Goal: Task Accomplishment & Management: Use online tool/utility

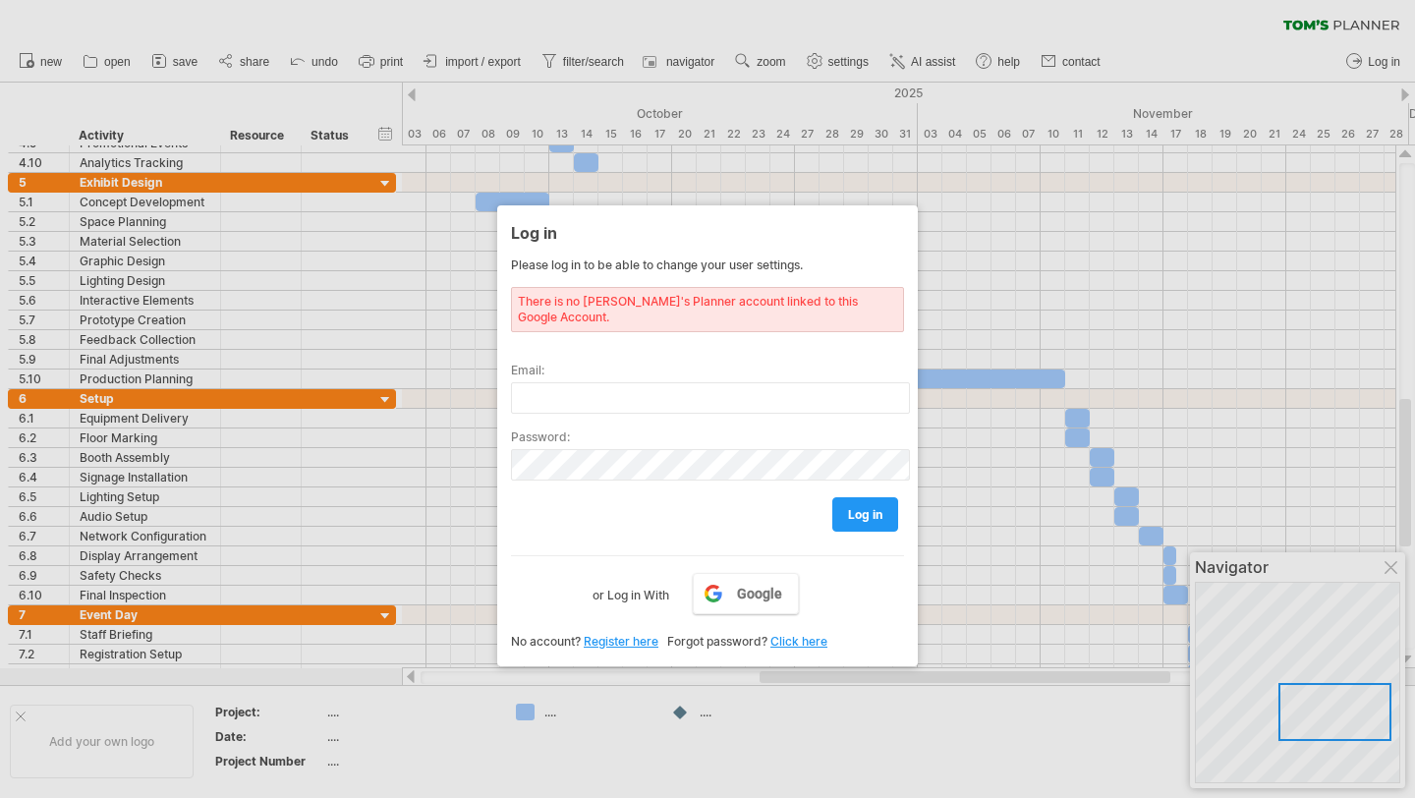
click at [1067, 293] on div at bounding box center [707, 399] width 1415 height 798
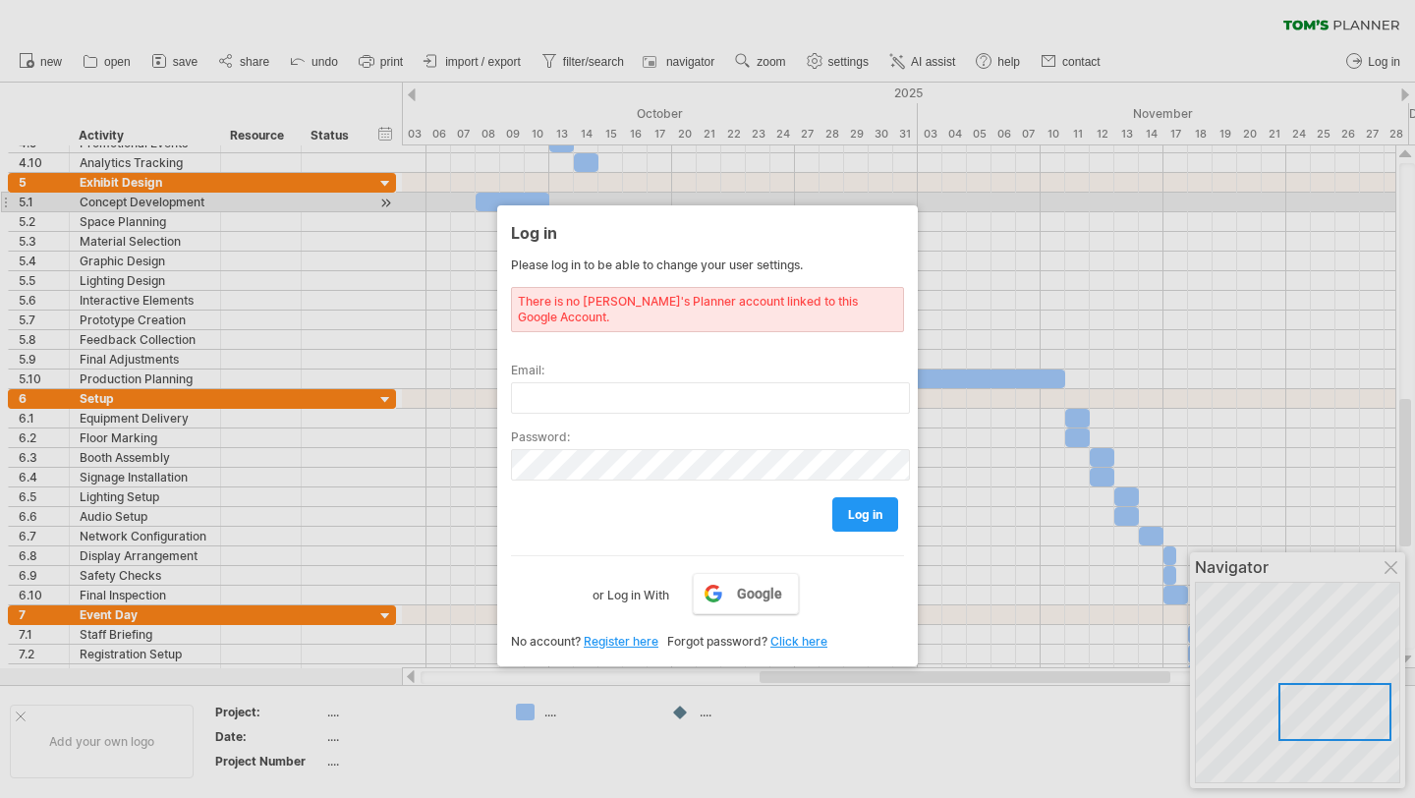
click at [932, 196] on div at bounding box center [707, 399] width 1415 height 798
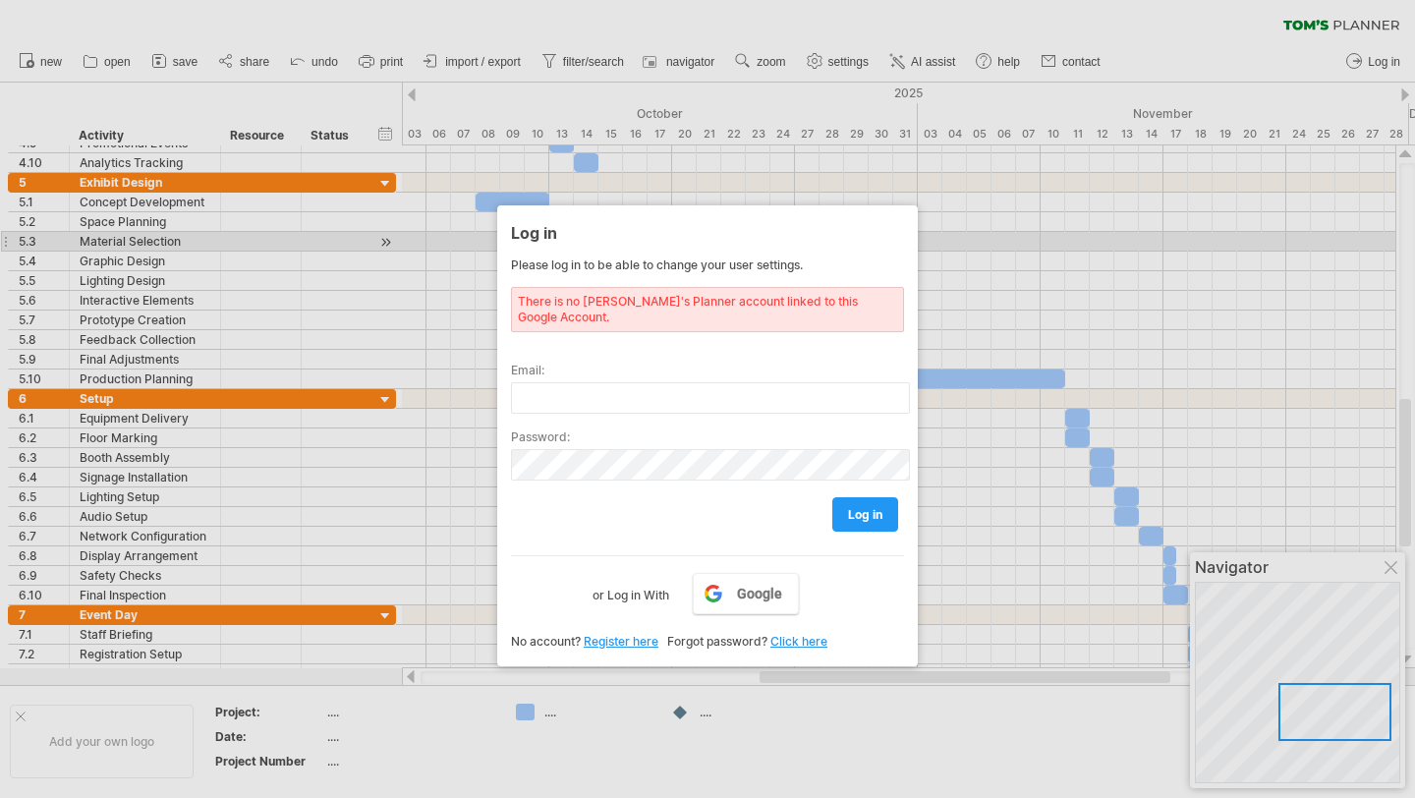
click at [971, 250] on div at bounding box center [707, 399] width 1415 height 798
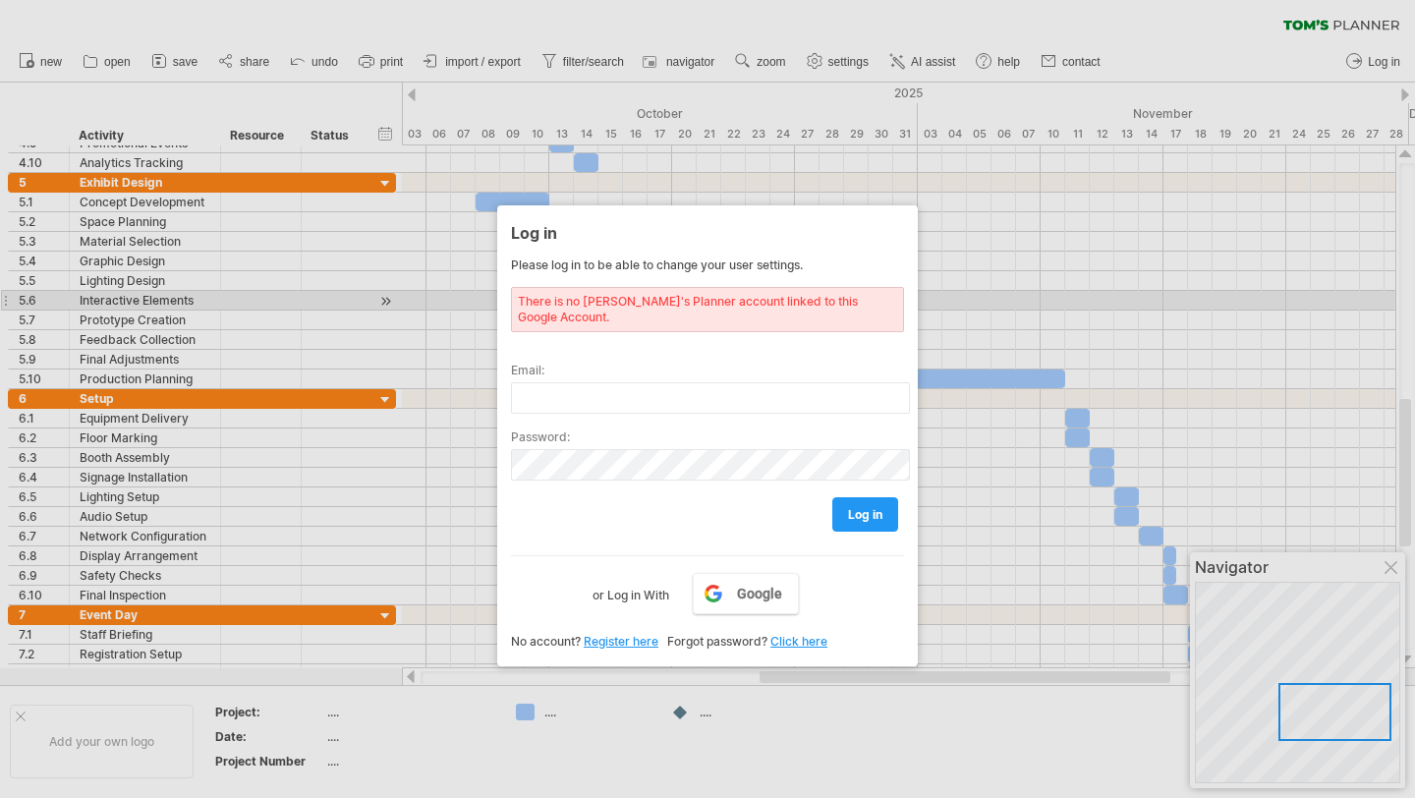
click at [736, 301] on div "There is no Tom's Planner account linked to this Google Account." at bounding box center [707, 309] width 393 height 45
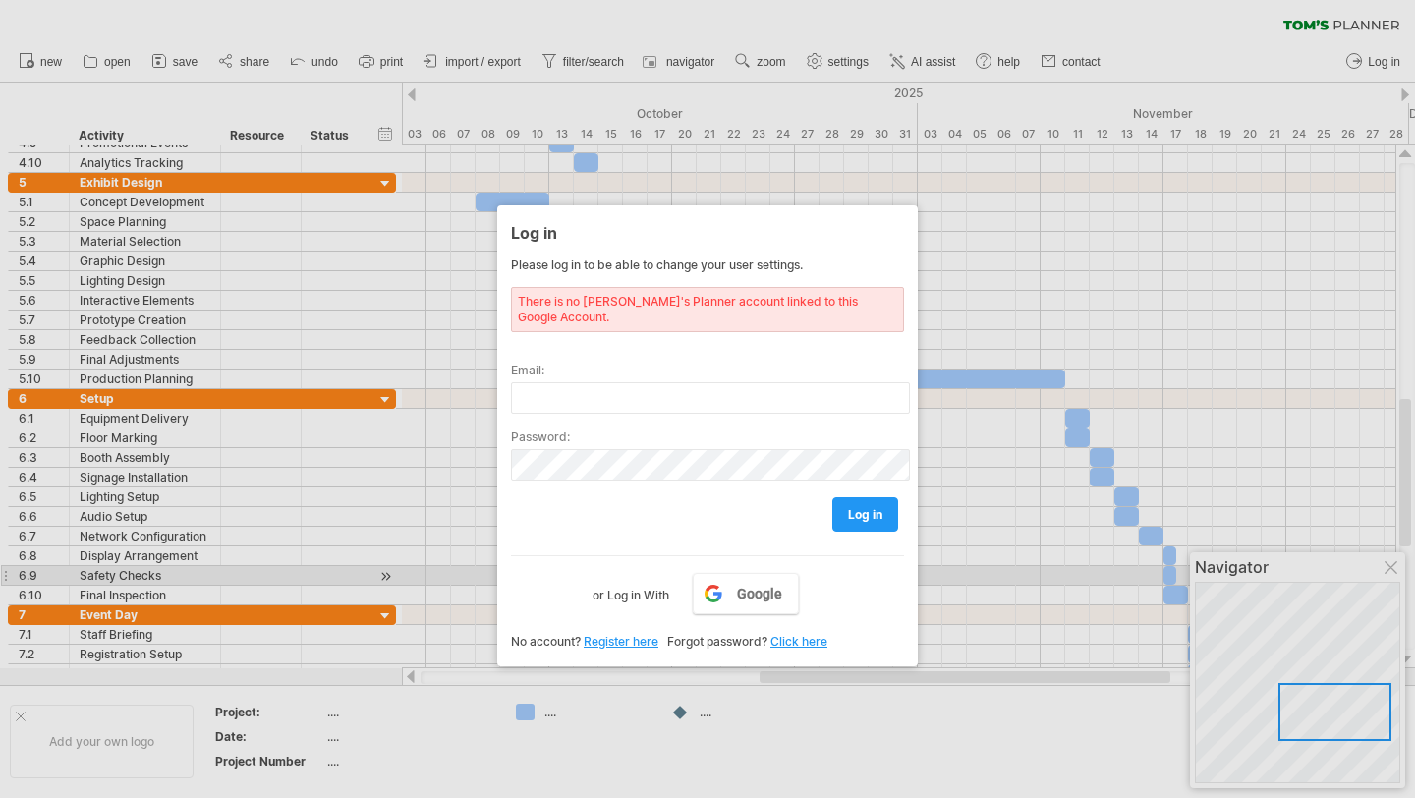
click at [1394, 565] on div at bounding box center [707, 399] width 1415 height 798
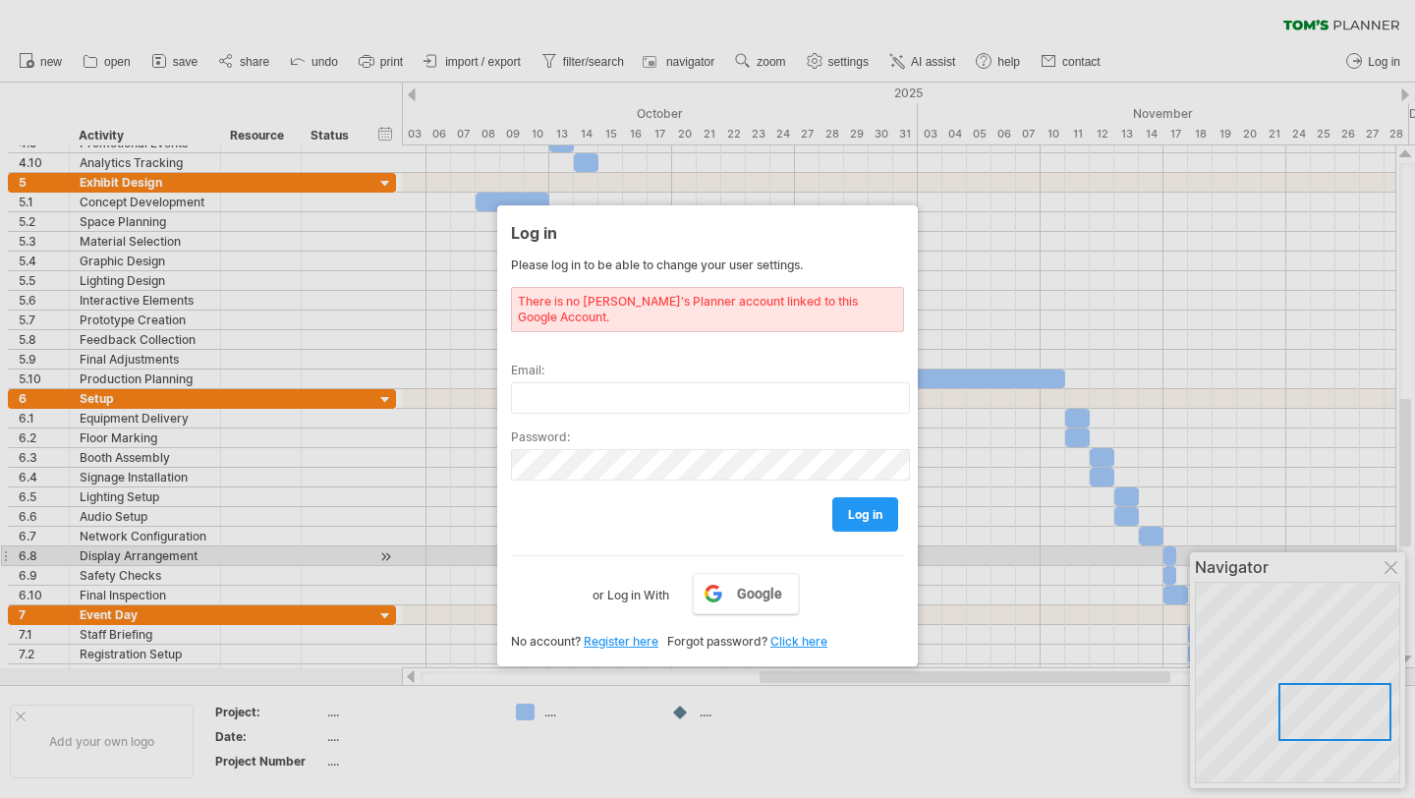
click at [1394, 565] on div at bounding box center [707, 399] width 1415 height 798
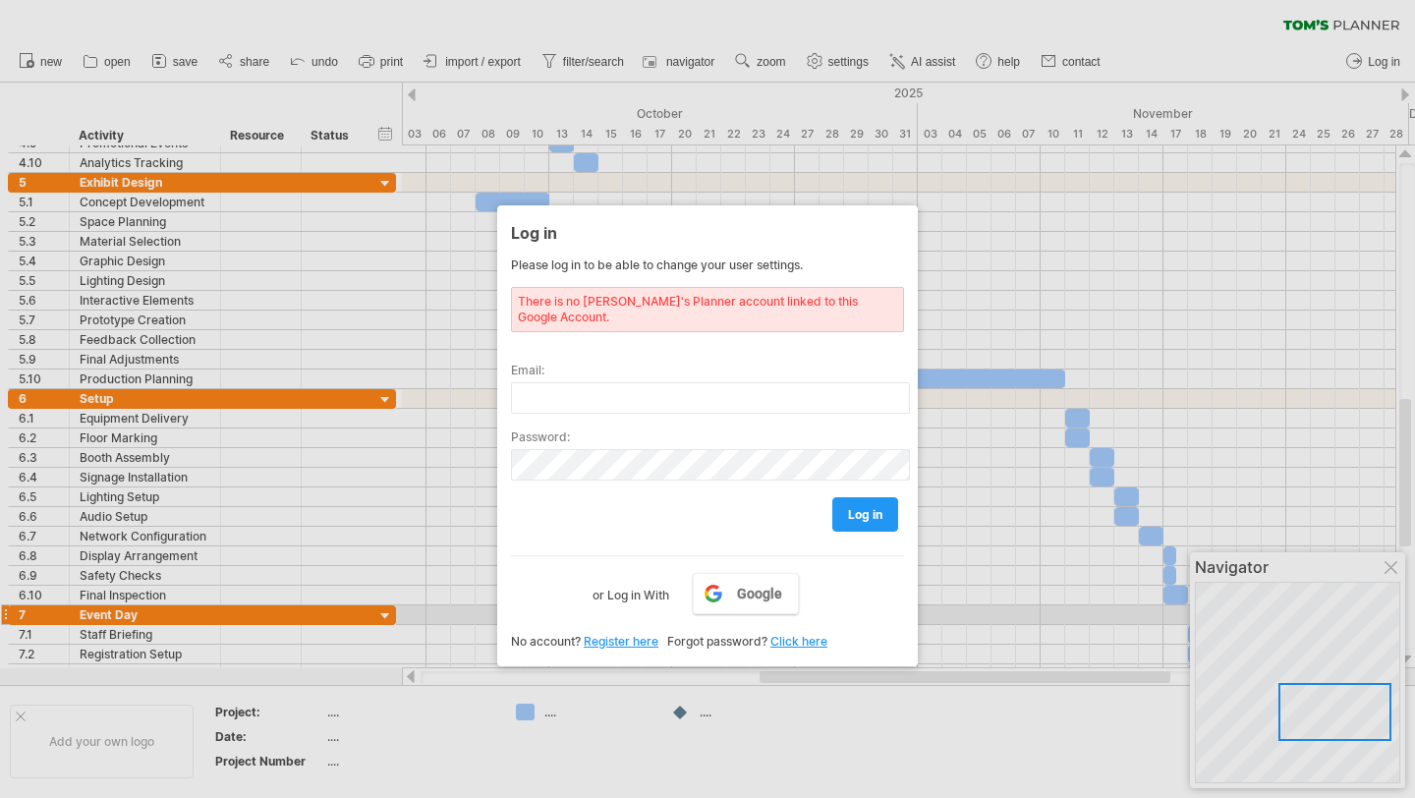
click at [799, 634] on link "Click here" at bounding box center [799, 641] width 57 height 15
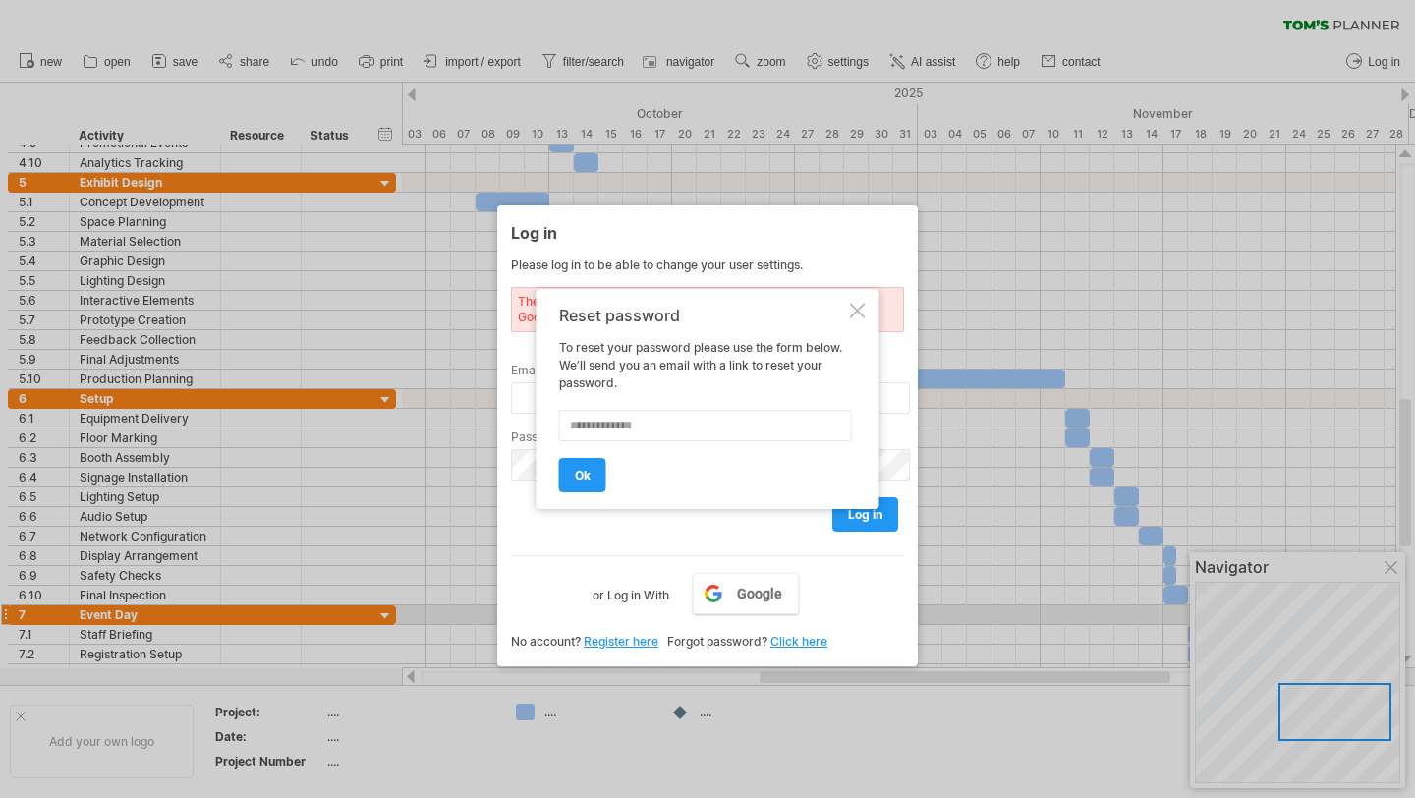
click at [856, 307] on div at bounding box center [858, 311] width 16 height 16
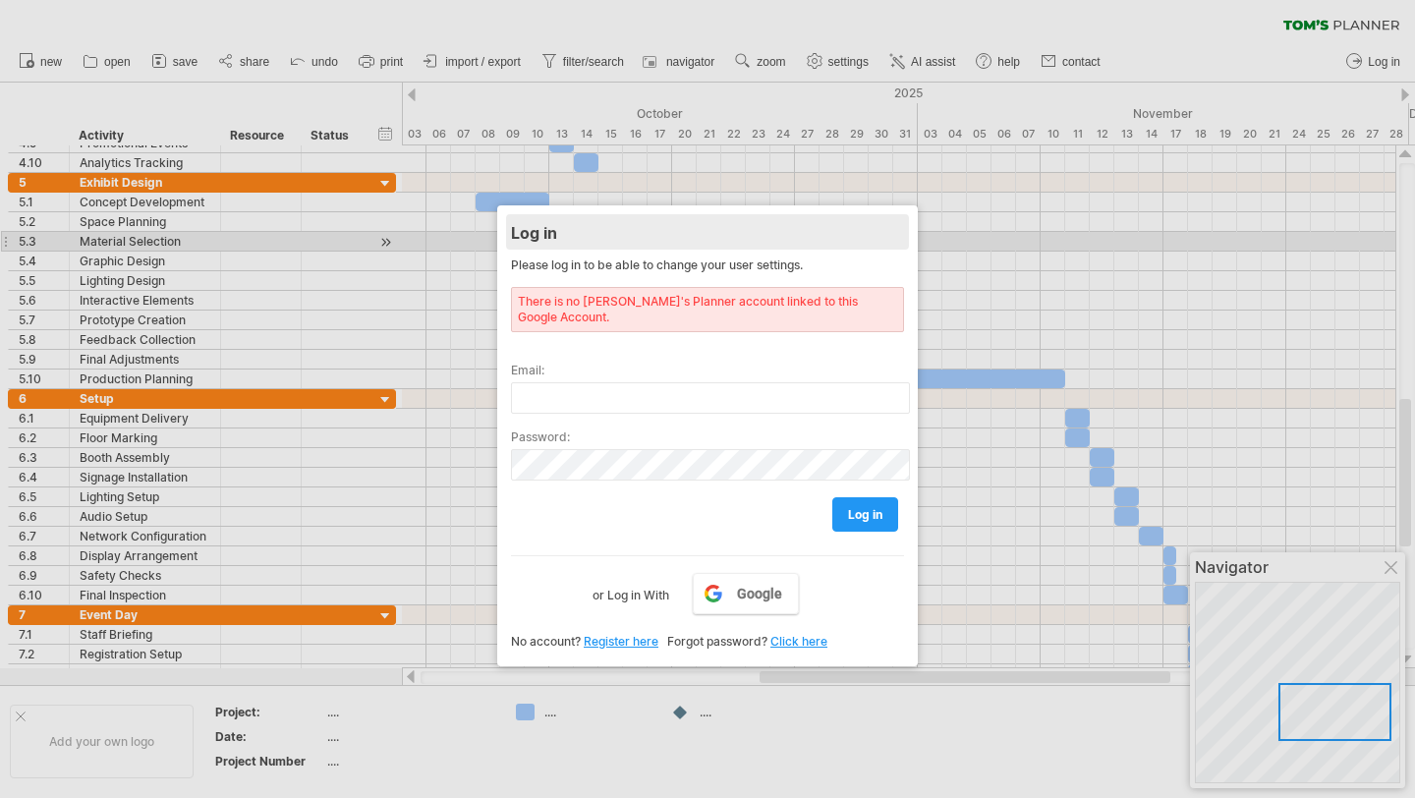
click at [574, 233] on div "Log in" at bounding box center [707, 231] width 393 height 35
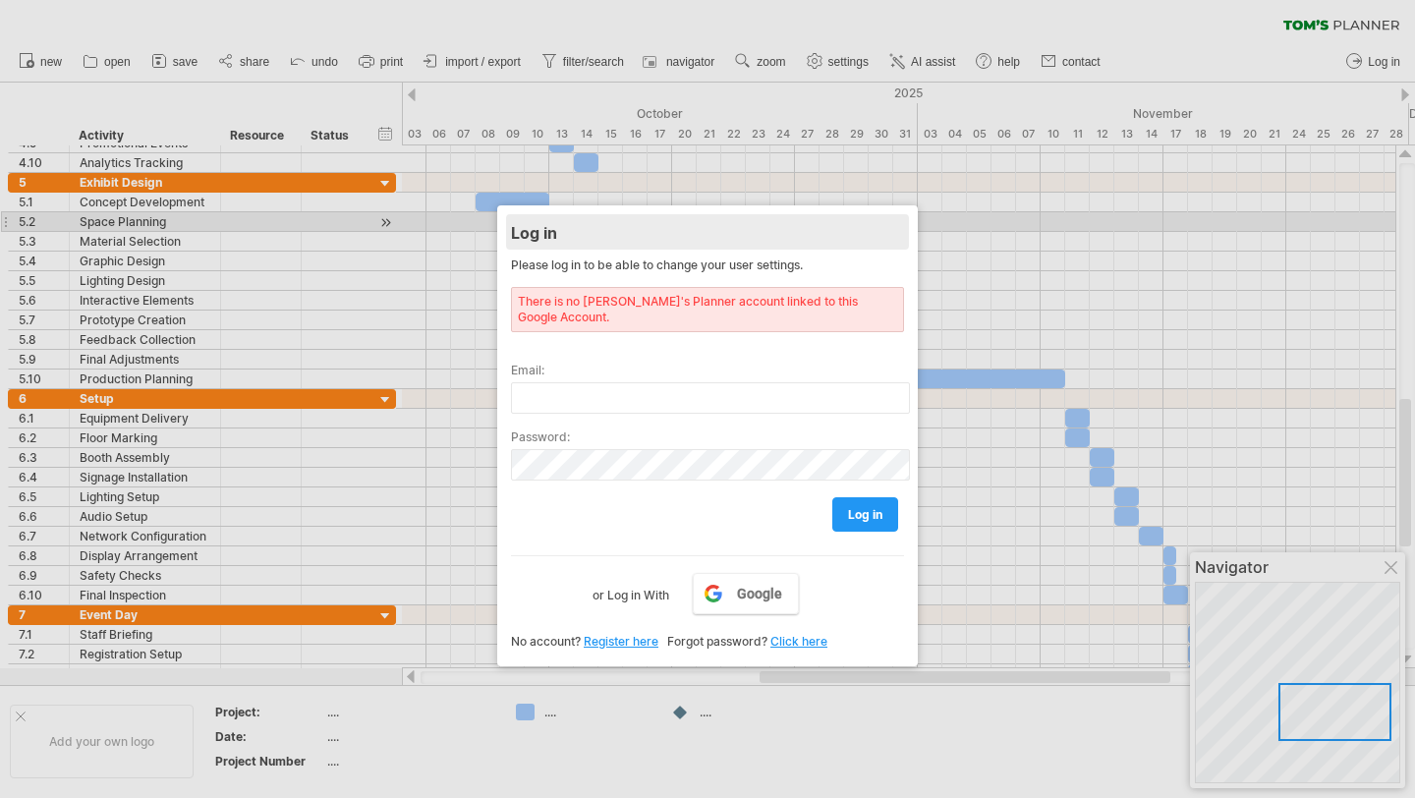
click at [595, 228] on div "Log in" at bounding box center [707, 231] width 393 height 35
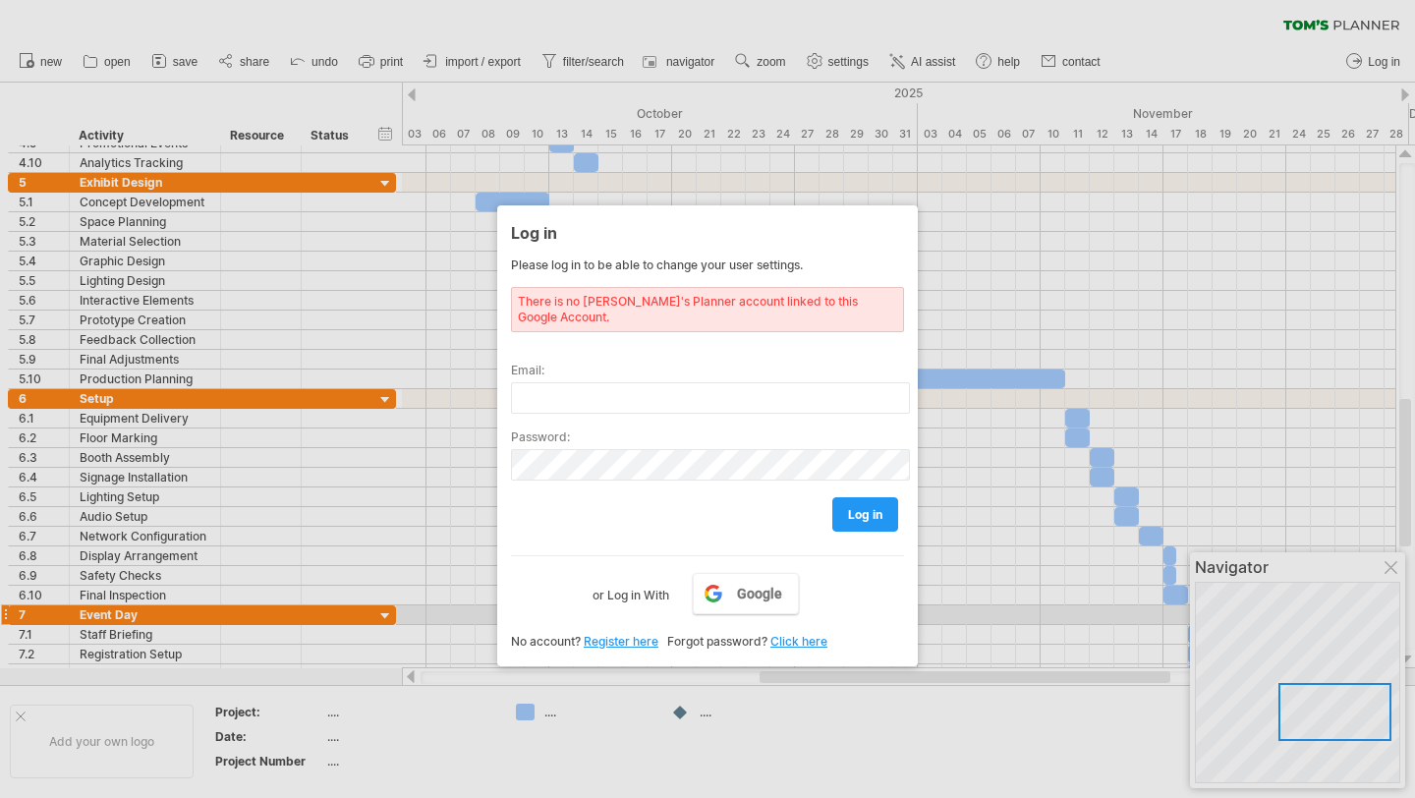
click at [625, 634] on link "Register here" at bounding box center [621, 641] width 75 height 15
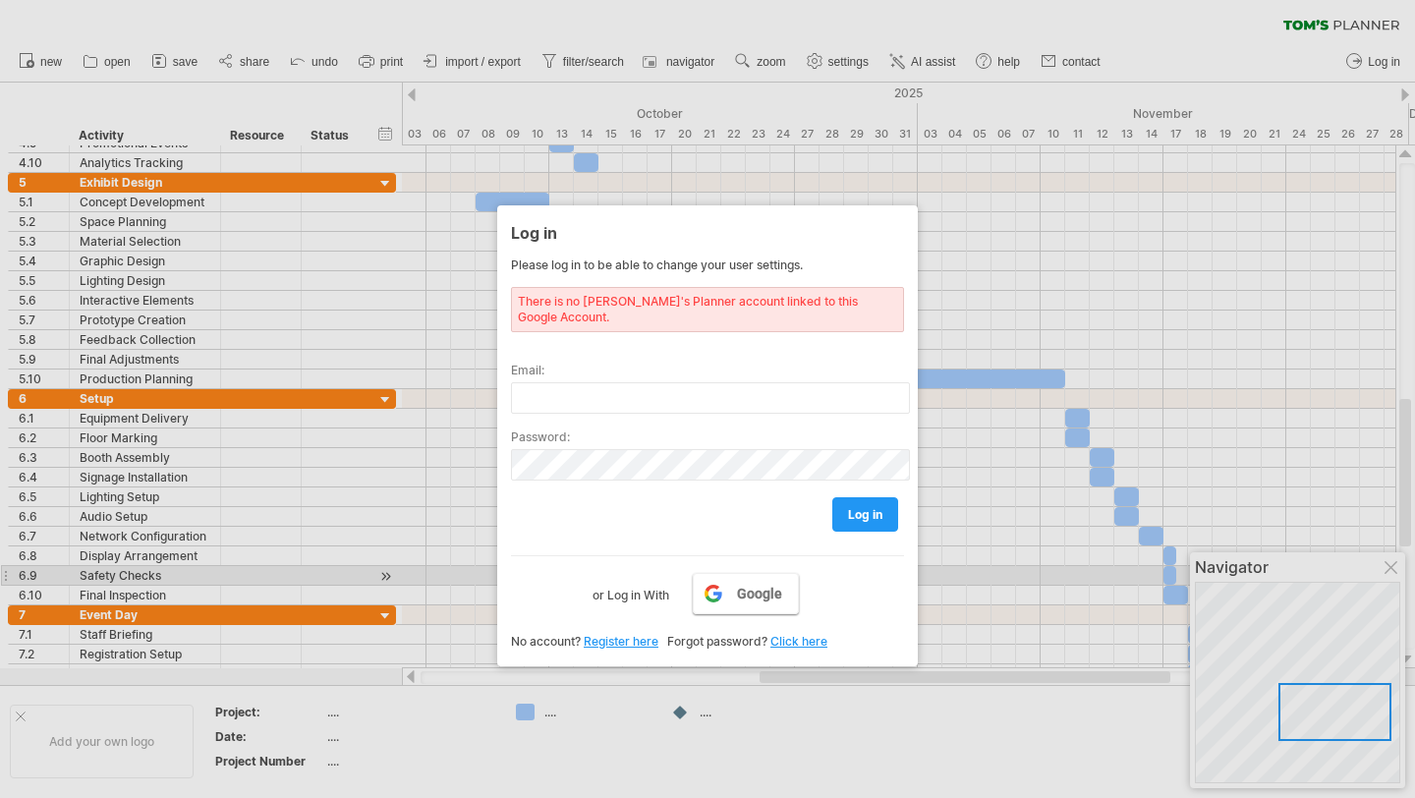
click at [774, 586] on span "Google" at bounding box center [759, 594] width 45 height 16
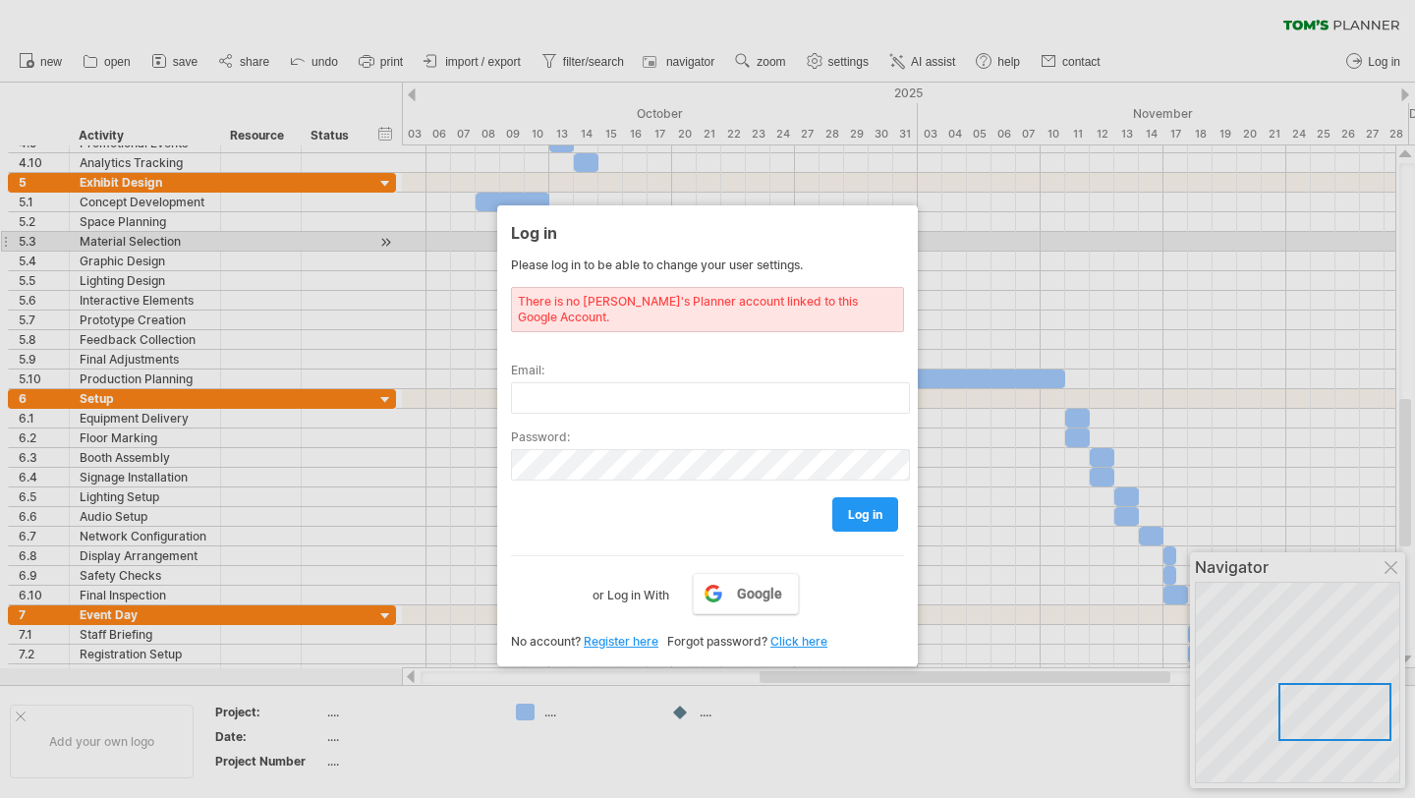
click at [1017, 237] on div at bounding box center [707, 399] width 1415 height 798
click at [315, 232] on div at bounding box center [707, 399] width 1415 height 798
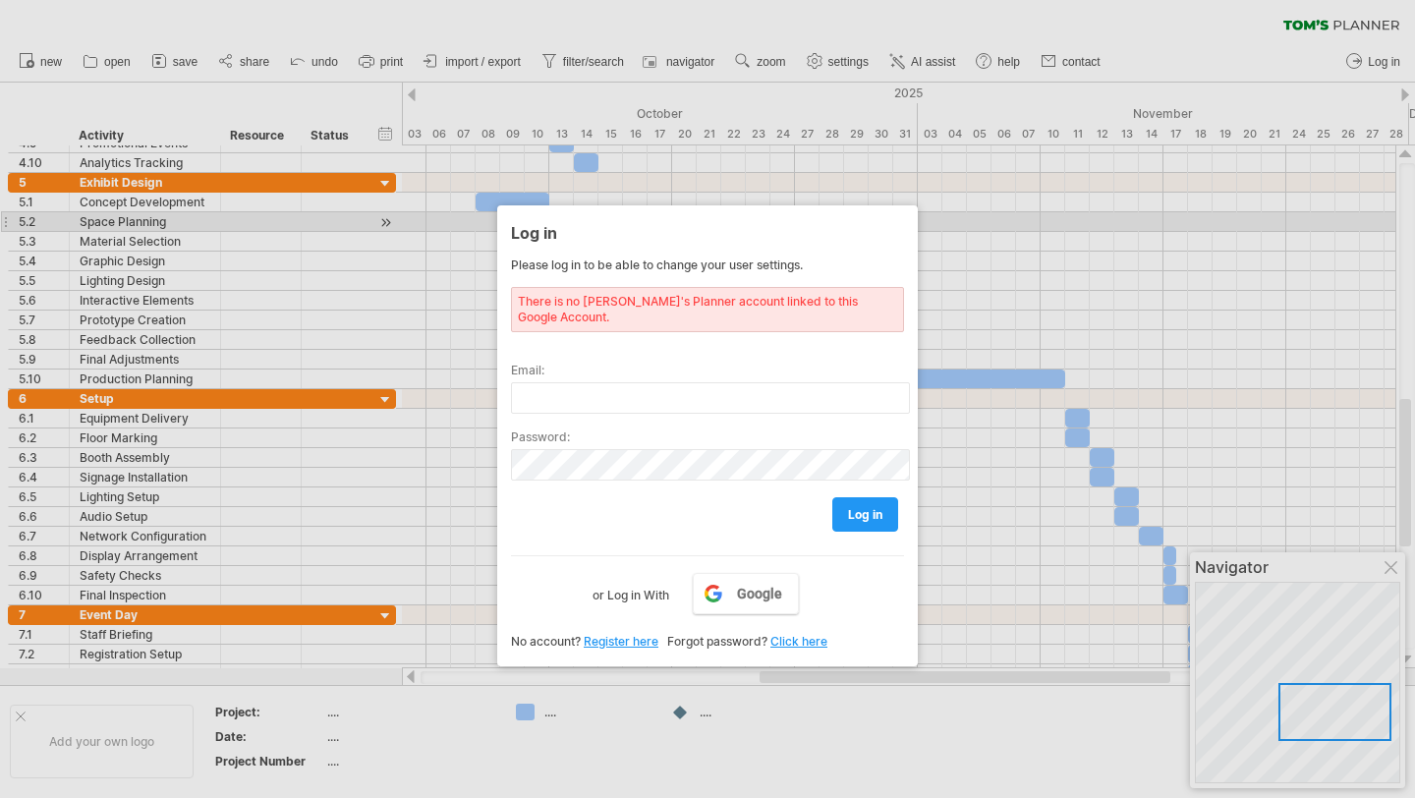
click at [986, 219] on div at bounding box center [707, 399] width 1415 height 798
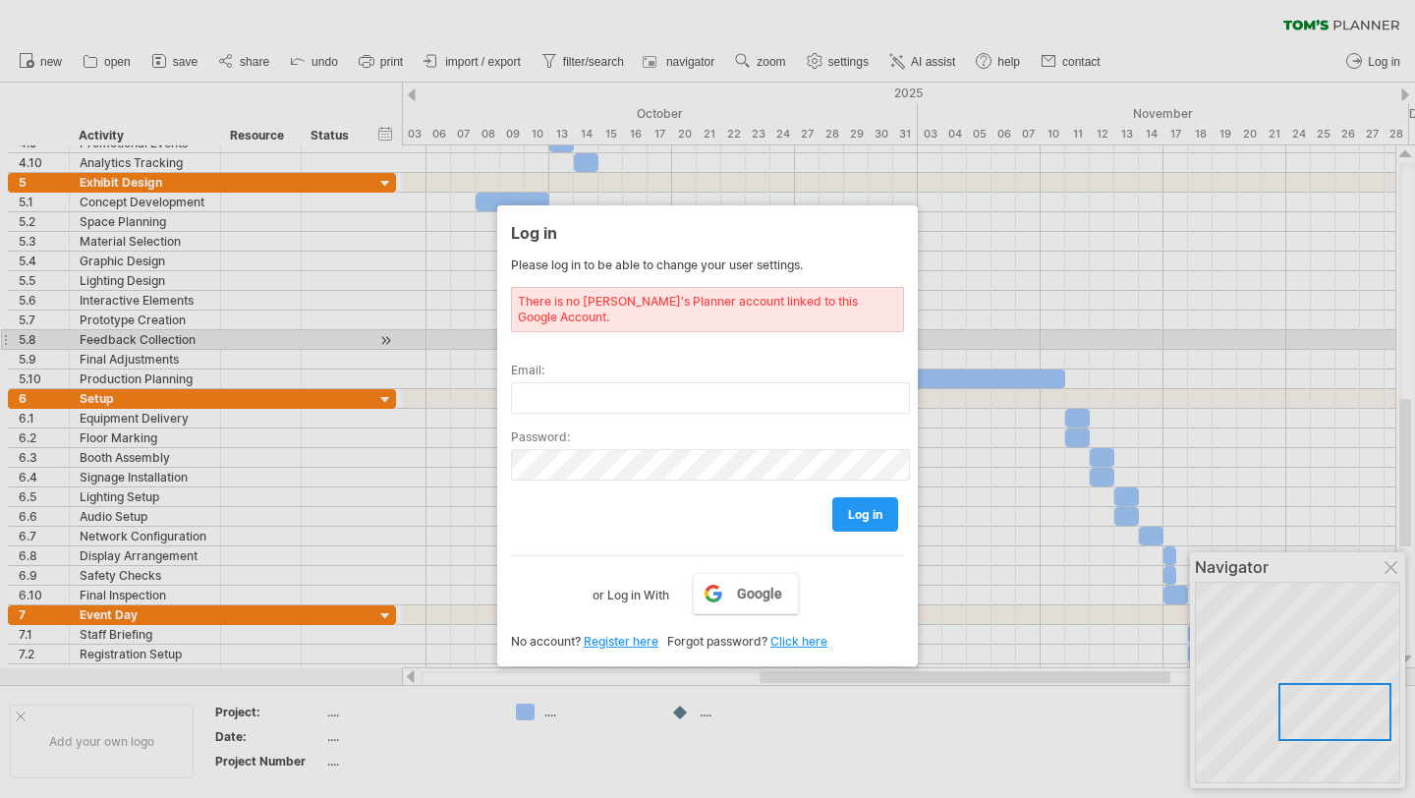
click at [1166, 340] on div at bounding box center [707, 399] width 1415 height 798
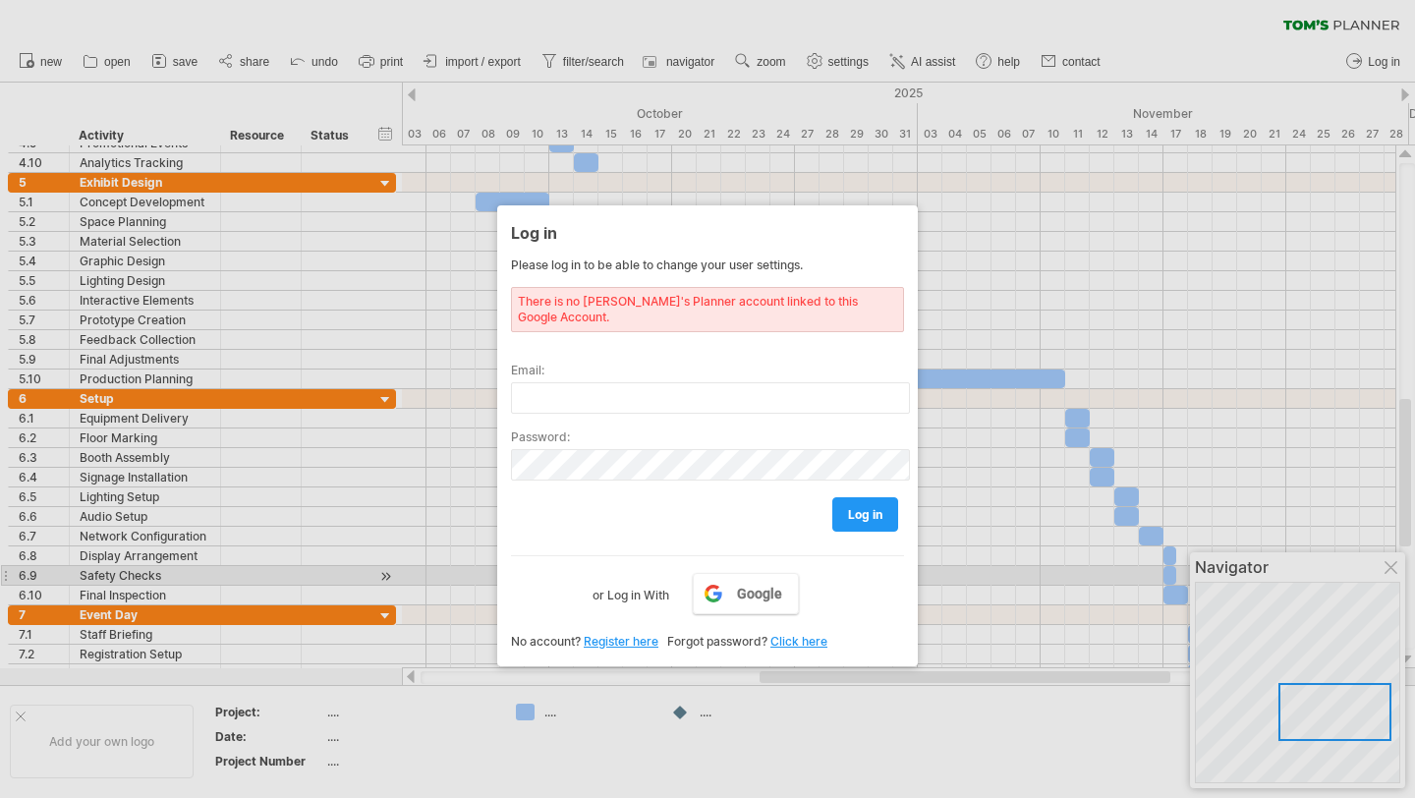
click at [1395, 569] on div at bounding box center [707, 399] width 1415 height 798
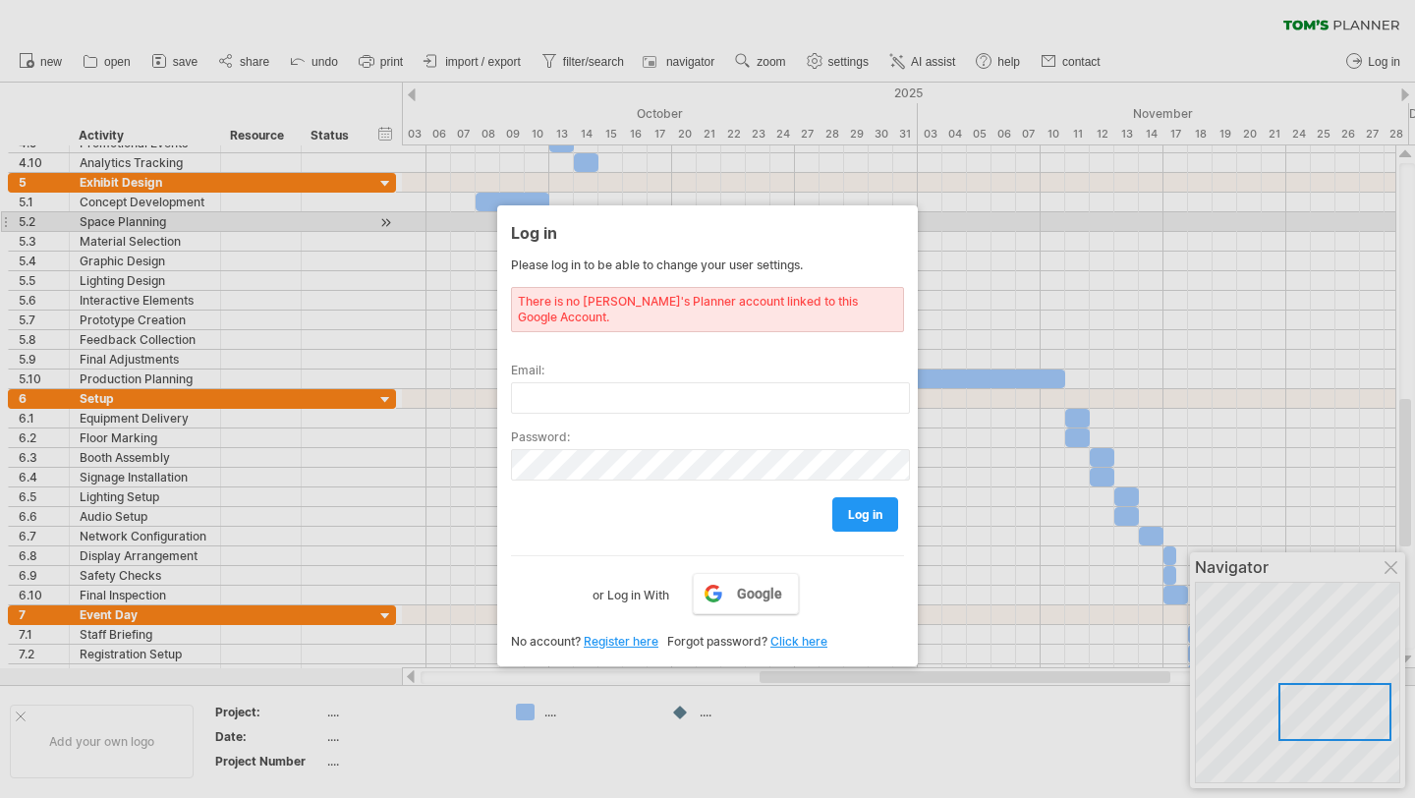
click at [962, 217] on div at bounding box center [707, 399] width 1415 height 798
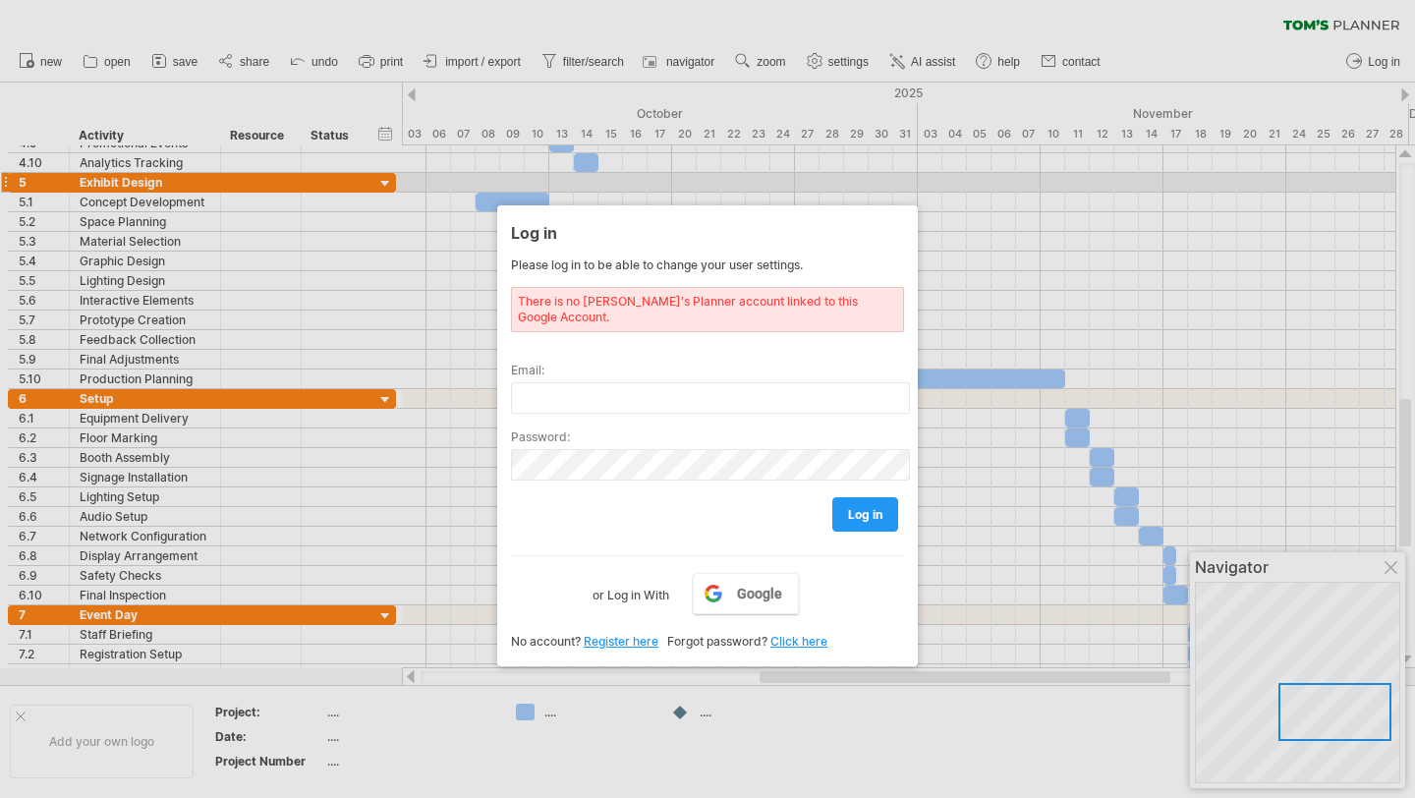
click at [1010, 186] on div at bounding box center [707, 399] width 1415 height 798
click at [788, 735] on div at bounding box center [707, 399] width 1415 height 798
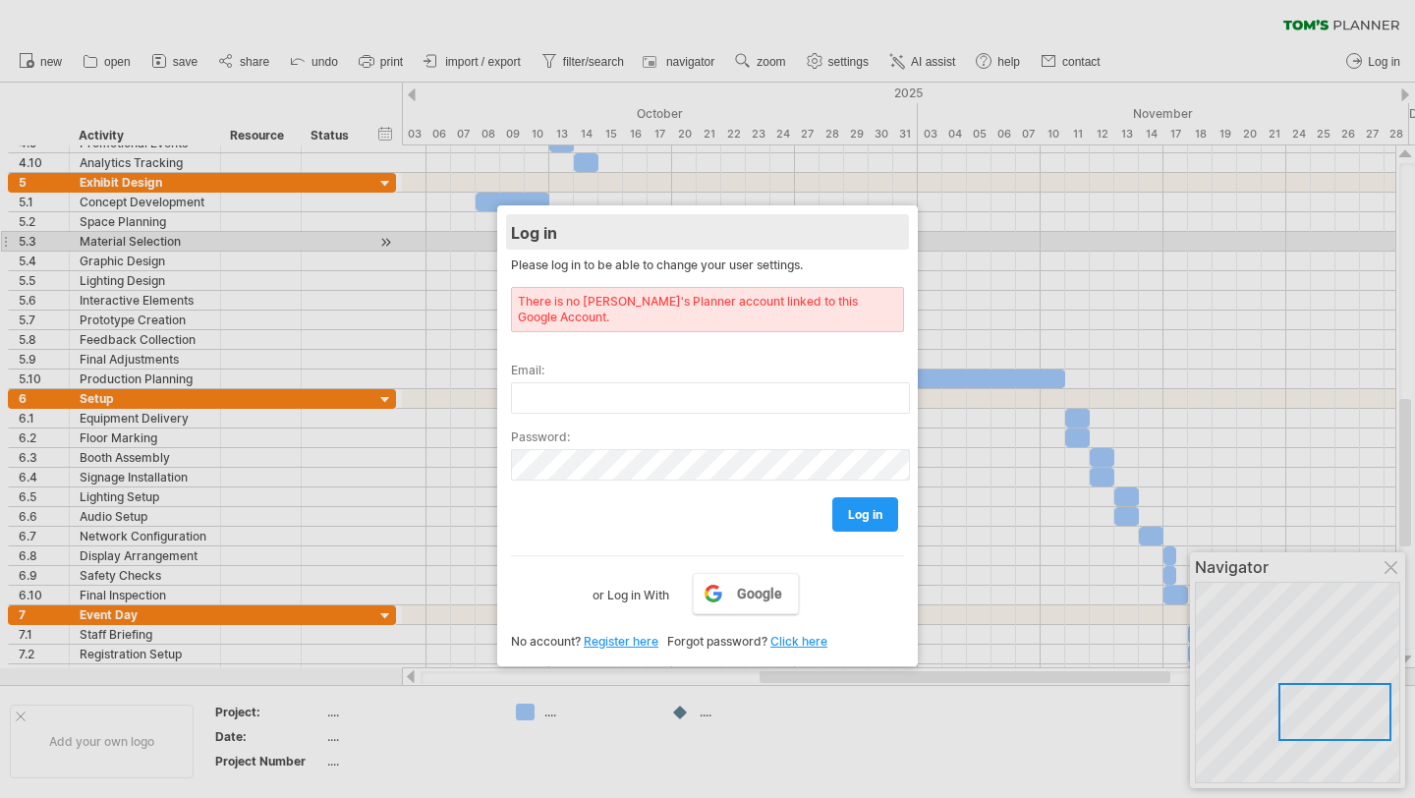
drag, startPoint x: 603, startPoint y: 208, endPoint x: 599, endPoint y: 218, distance: 10.6
click at [621, 243] on div "Log in Please log in to be able to change your user settings. There is no Tom's…" at bounding box center [707, 435] width 421 height 461
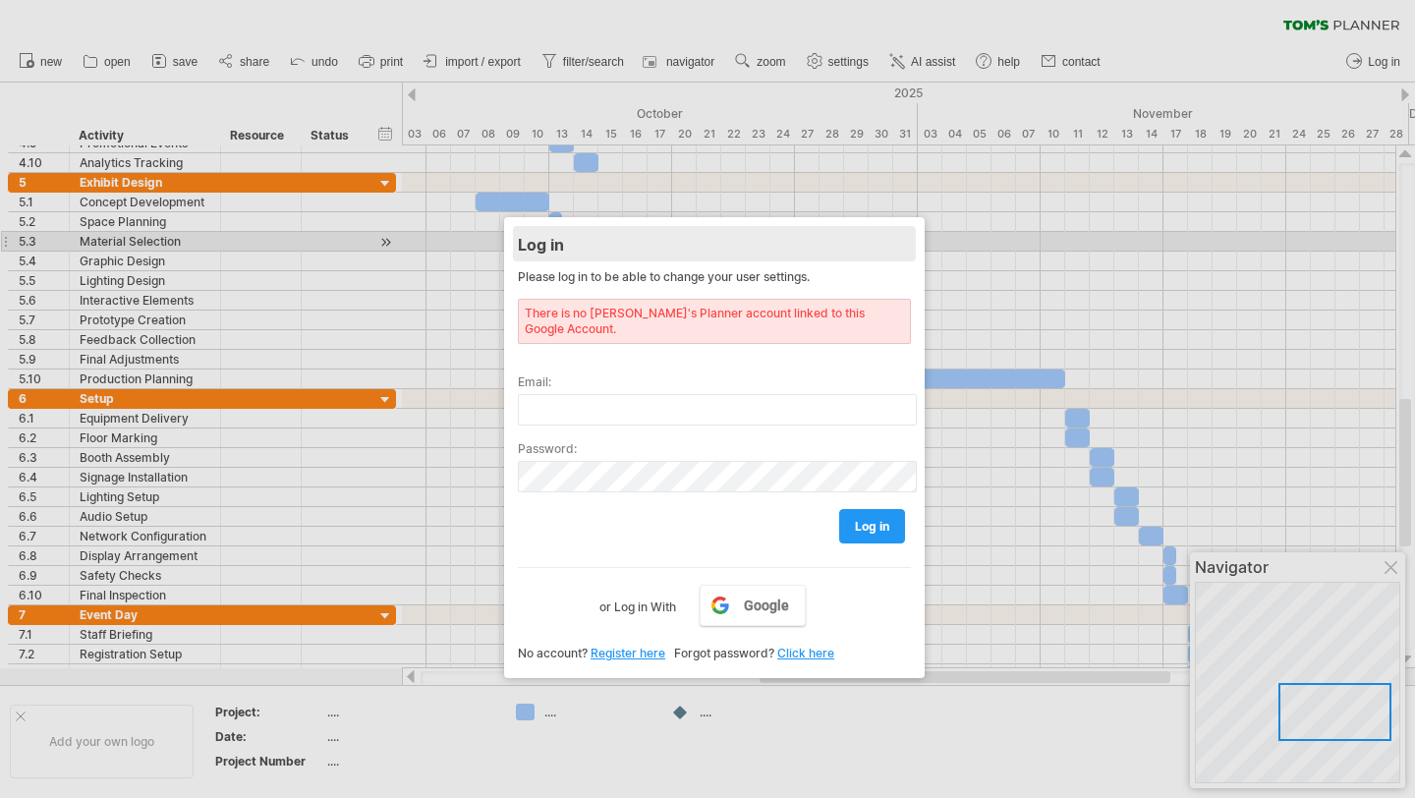
click at [577, 240] on div "Log in" at bounding box center [714, 243] width 393 height 35
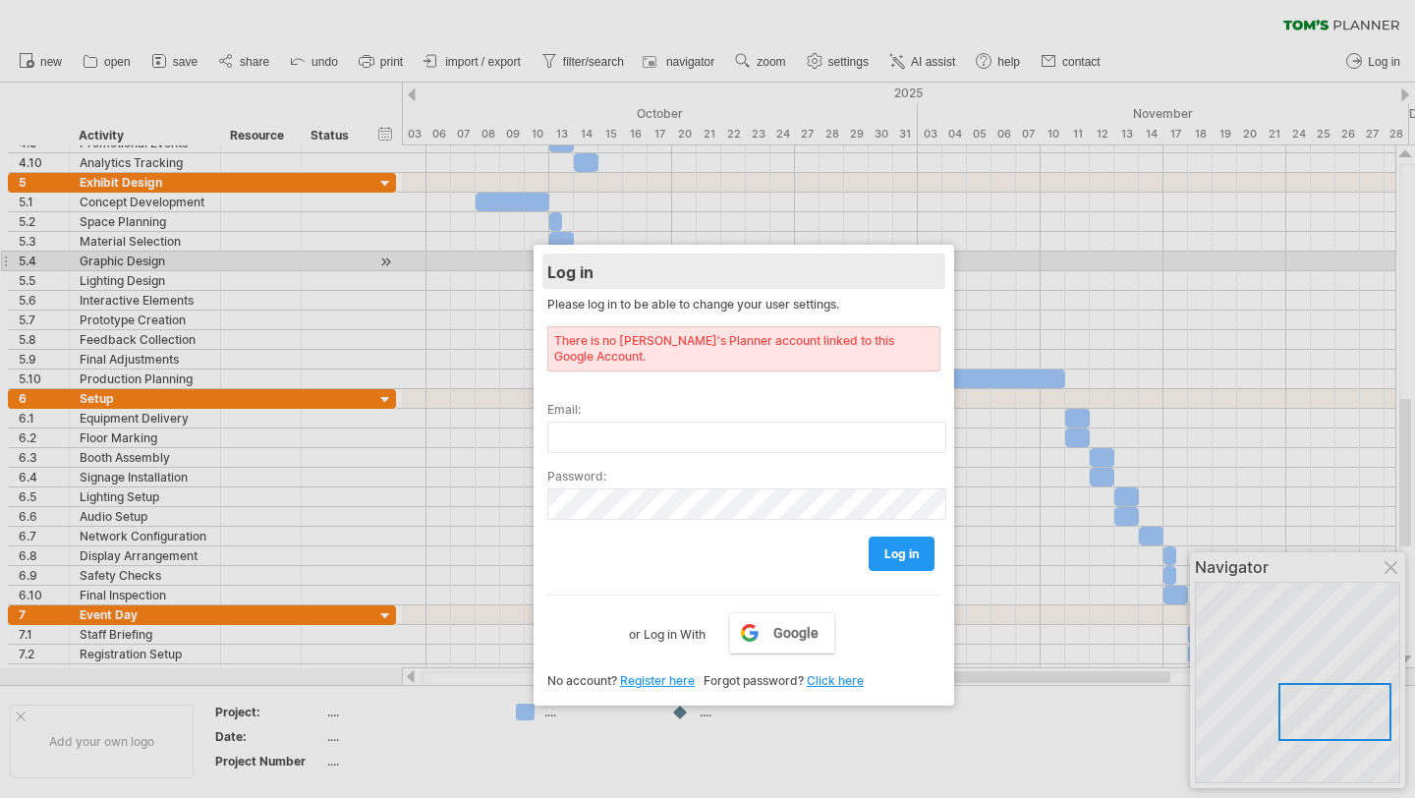
drag, startPoint x: 578, startPoint y: 241, endPoint x: 607, endPoint y: 268, distance: 40.3
click at [607, 268] on div "Log in" at bounding box center [744, 271] width 393 height 35
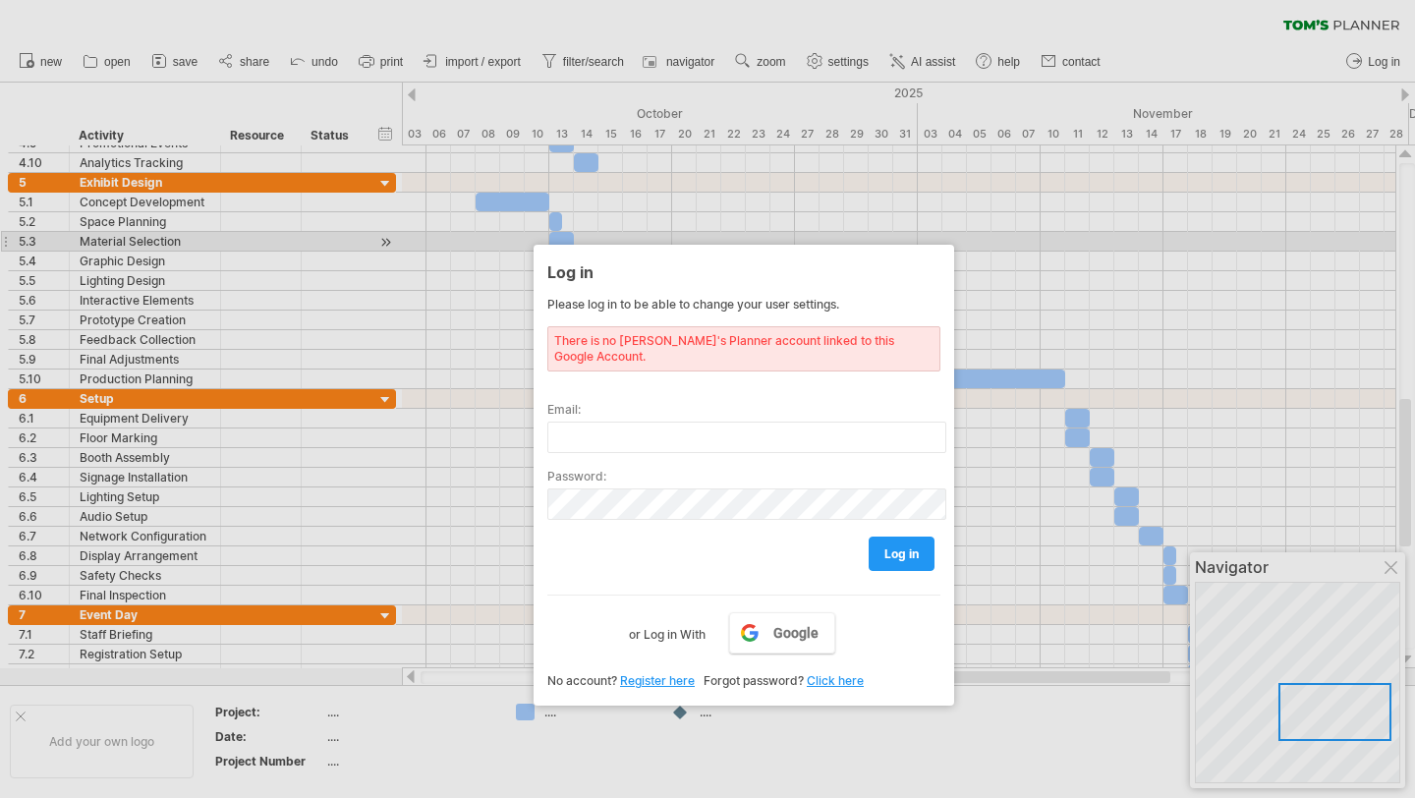
click at [548, 248] on div "Log in Please log in to be able to change your user settings. There is no Tom's…" at bounding box center [744, 475] width 421 height 461
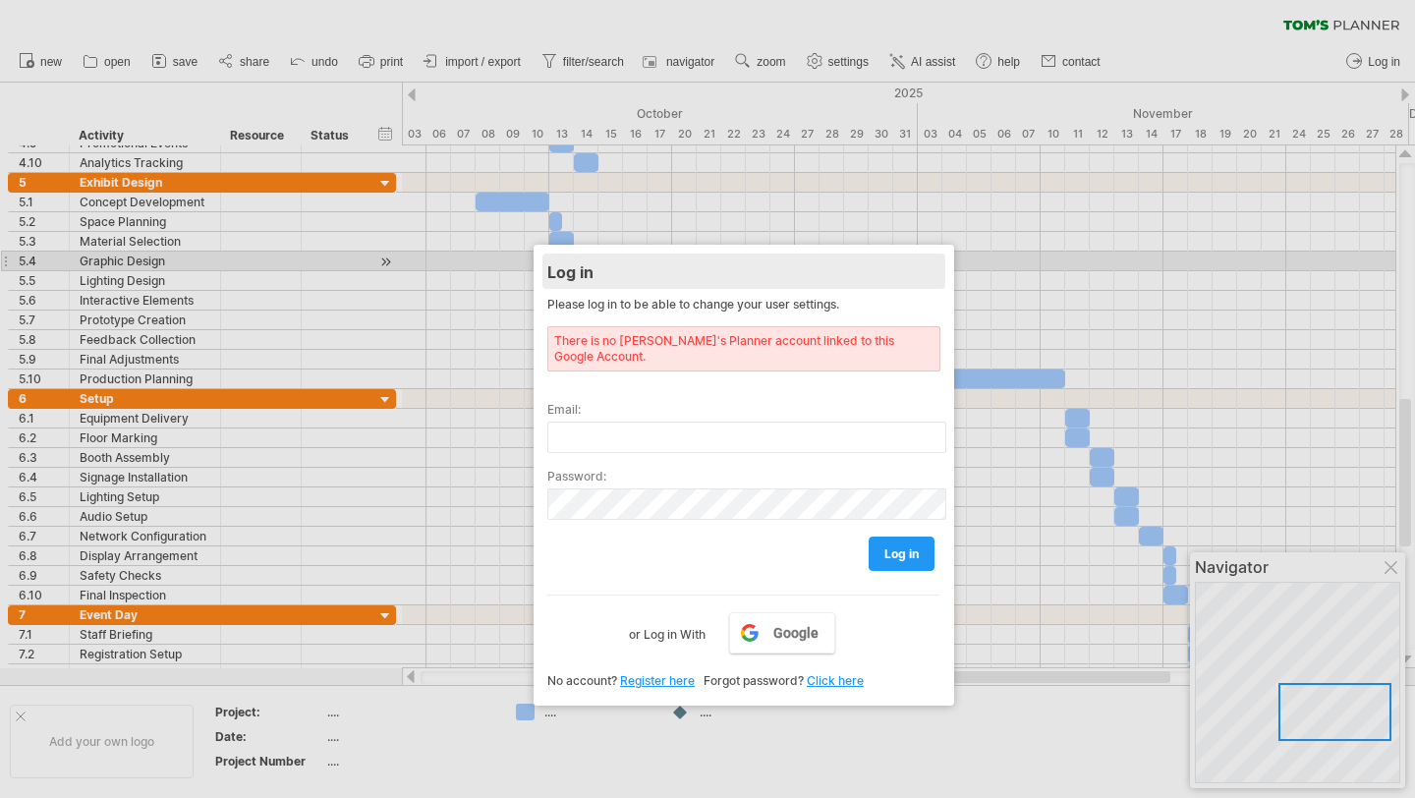
click at [551, 254] on div "Log in" at bounding box center [744, 271] width 393 height 35
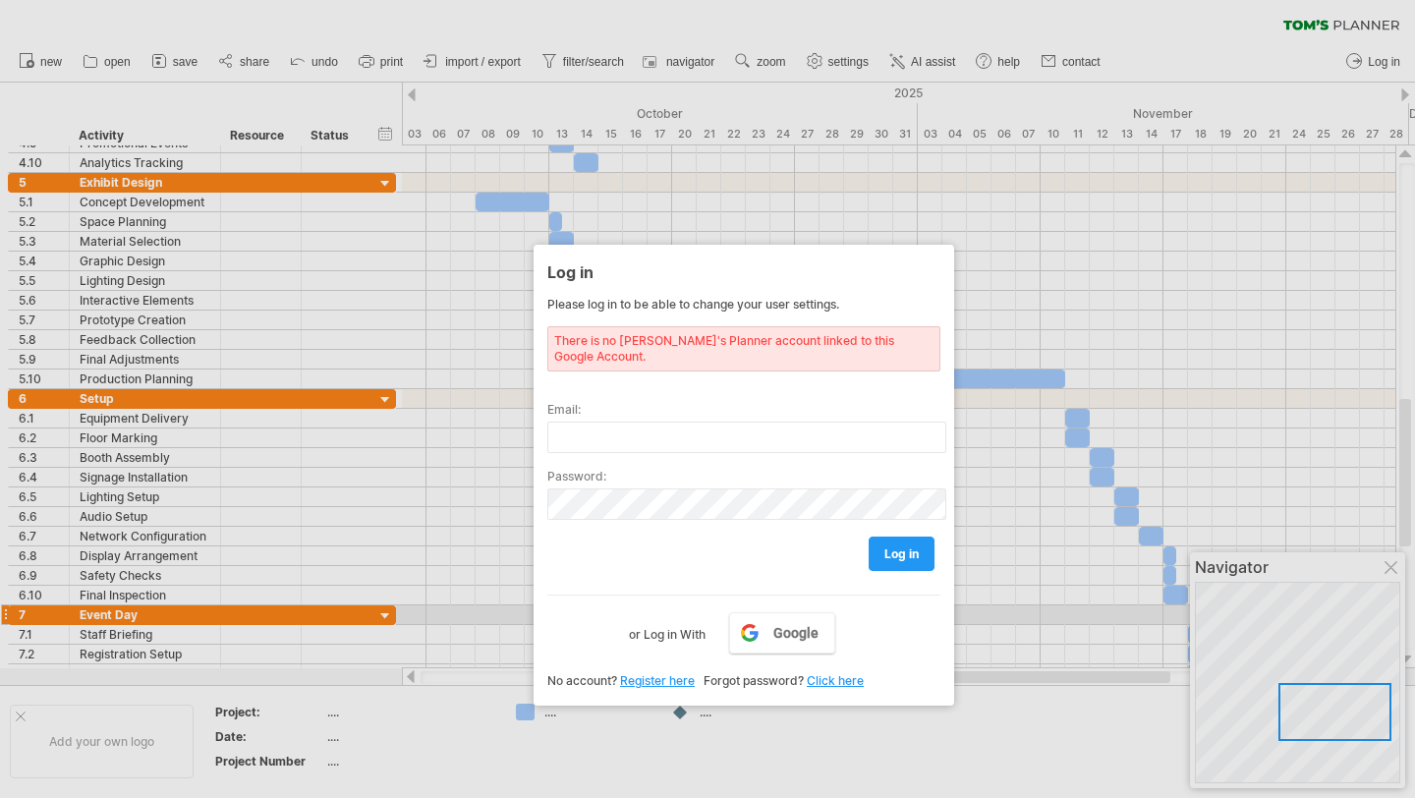
click at [669, 613] on label "or Log in With" at bounding box center [667, 628] width 77 height 33
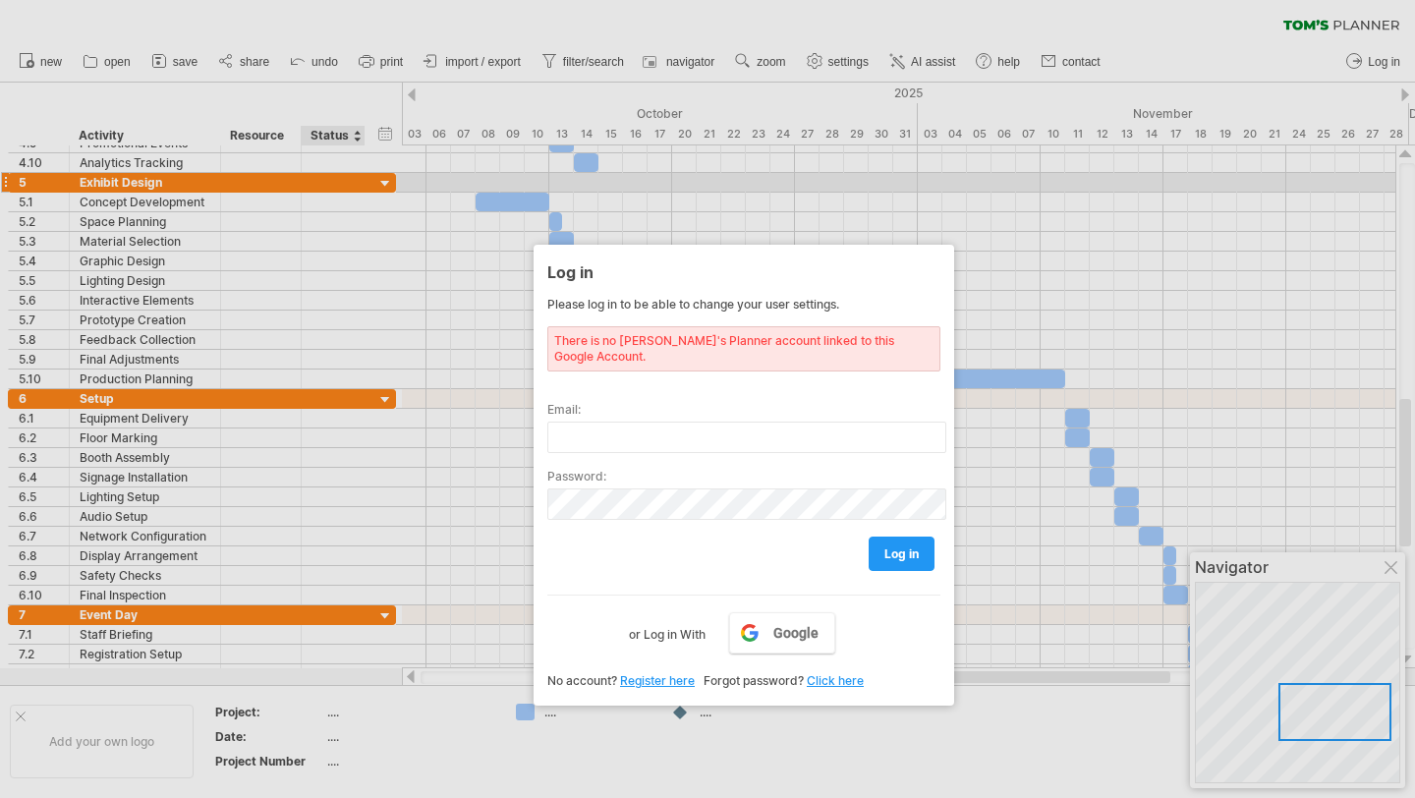
click at [380, 182] on div at bounding box center [707, 399] width 1415 height 798
click at [384, 185] on div at bounding box center [707, 399] width 1415 height 798
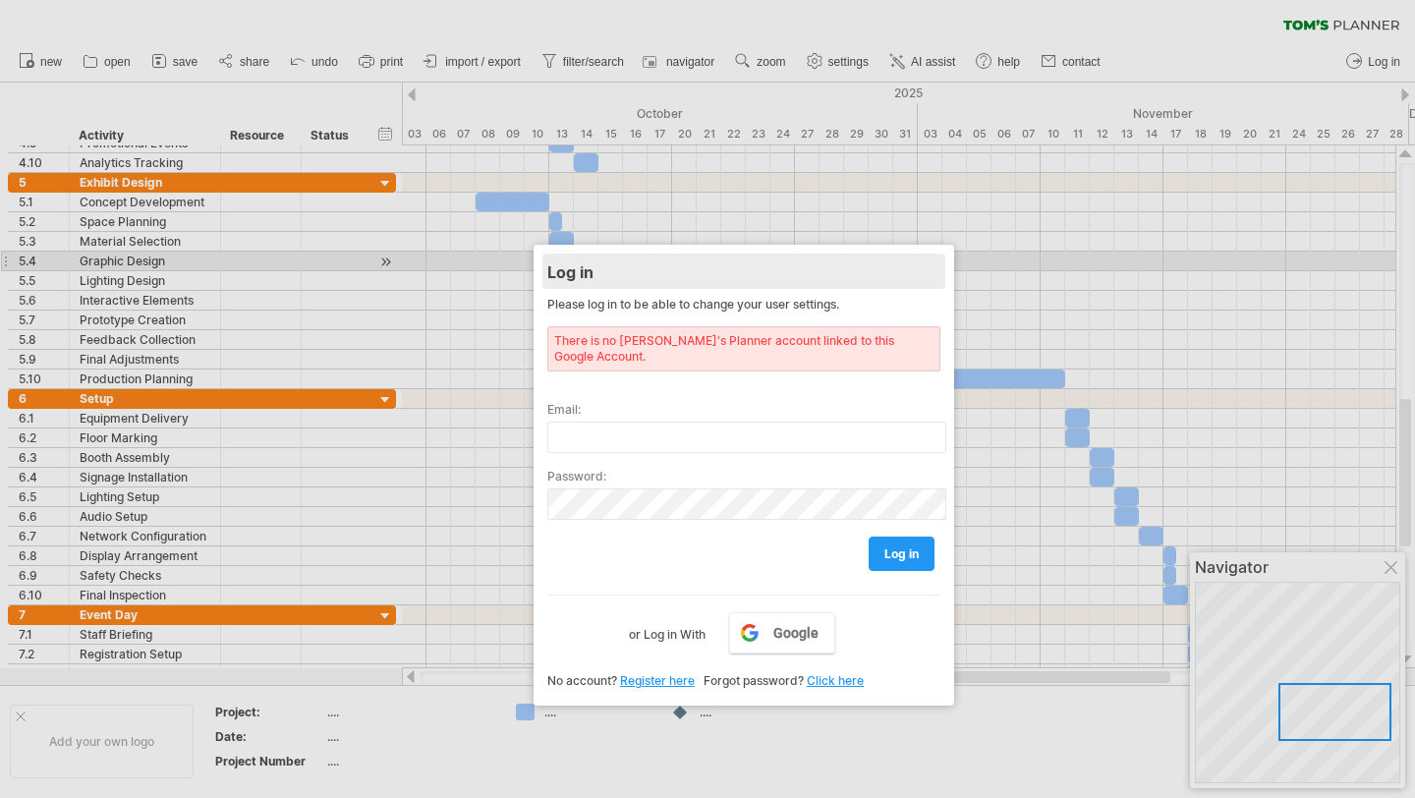
click at [714, 270] on div "Log in" at bounding box center [744, 271] width 393 height 35
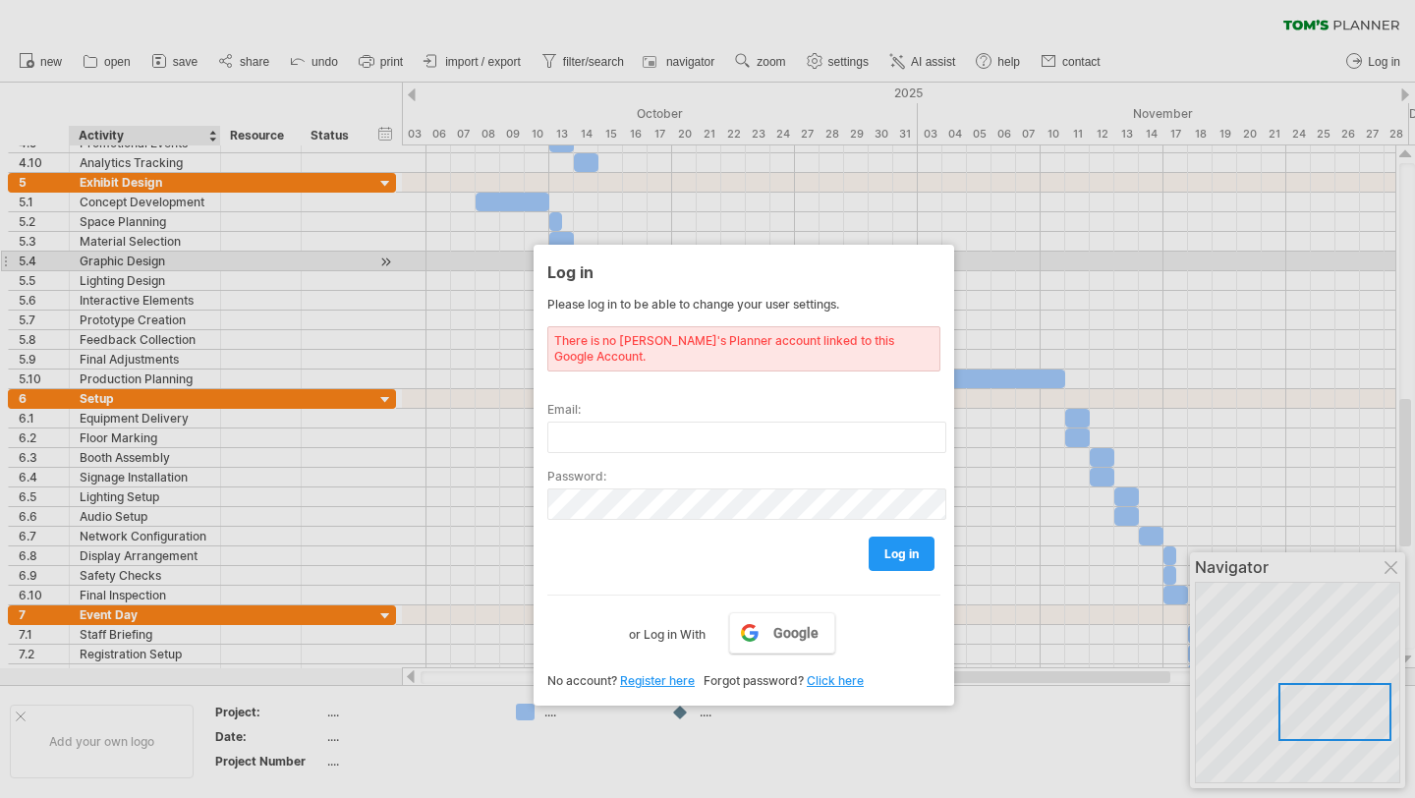
click at [220, 255] on div at bounding box center [707, 399] width 1415 height 798
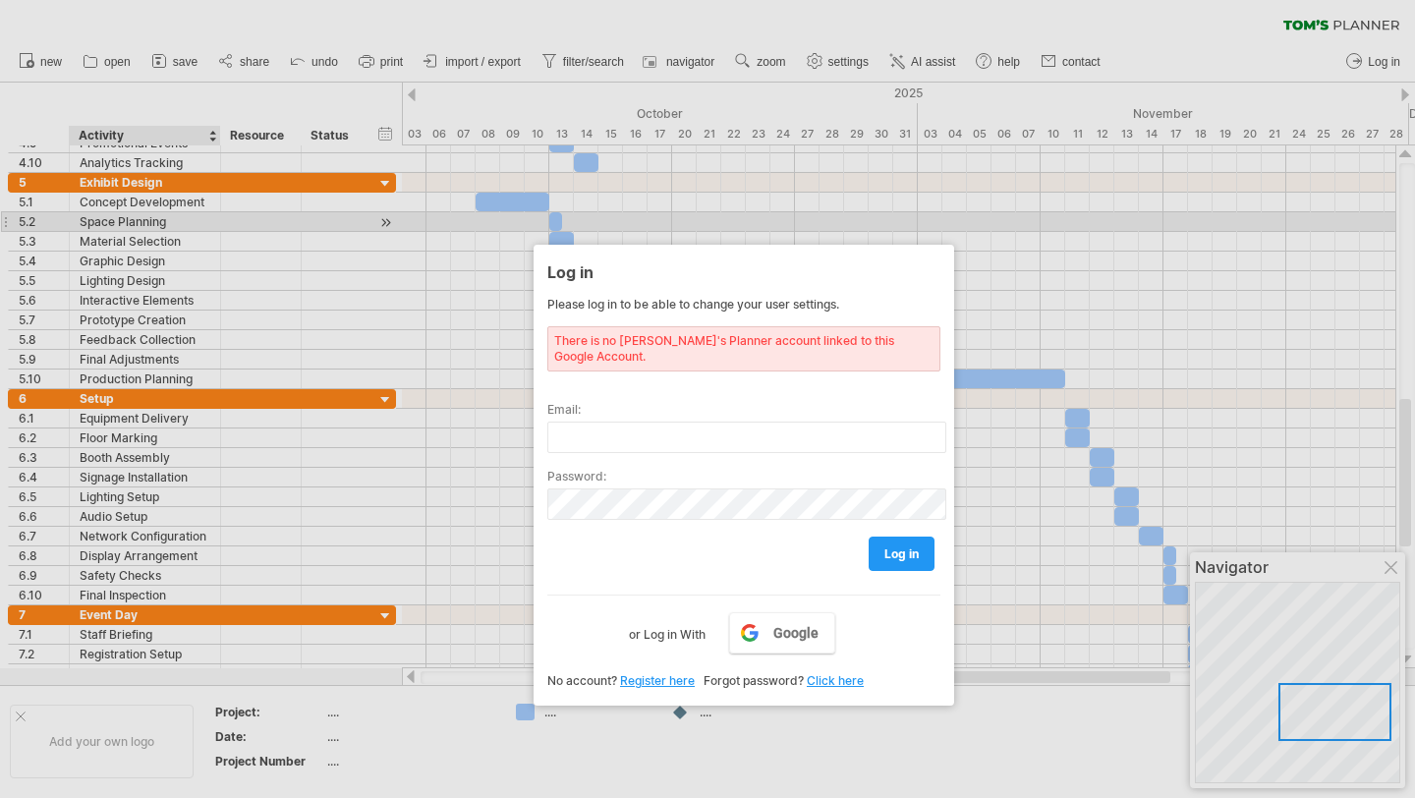
click at [181, 217] on div at bounding box center [707, 399] width 1415 height 798
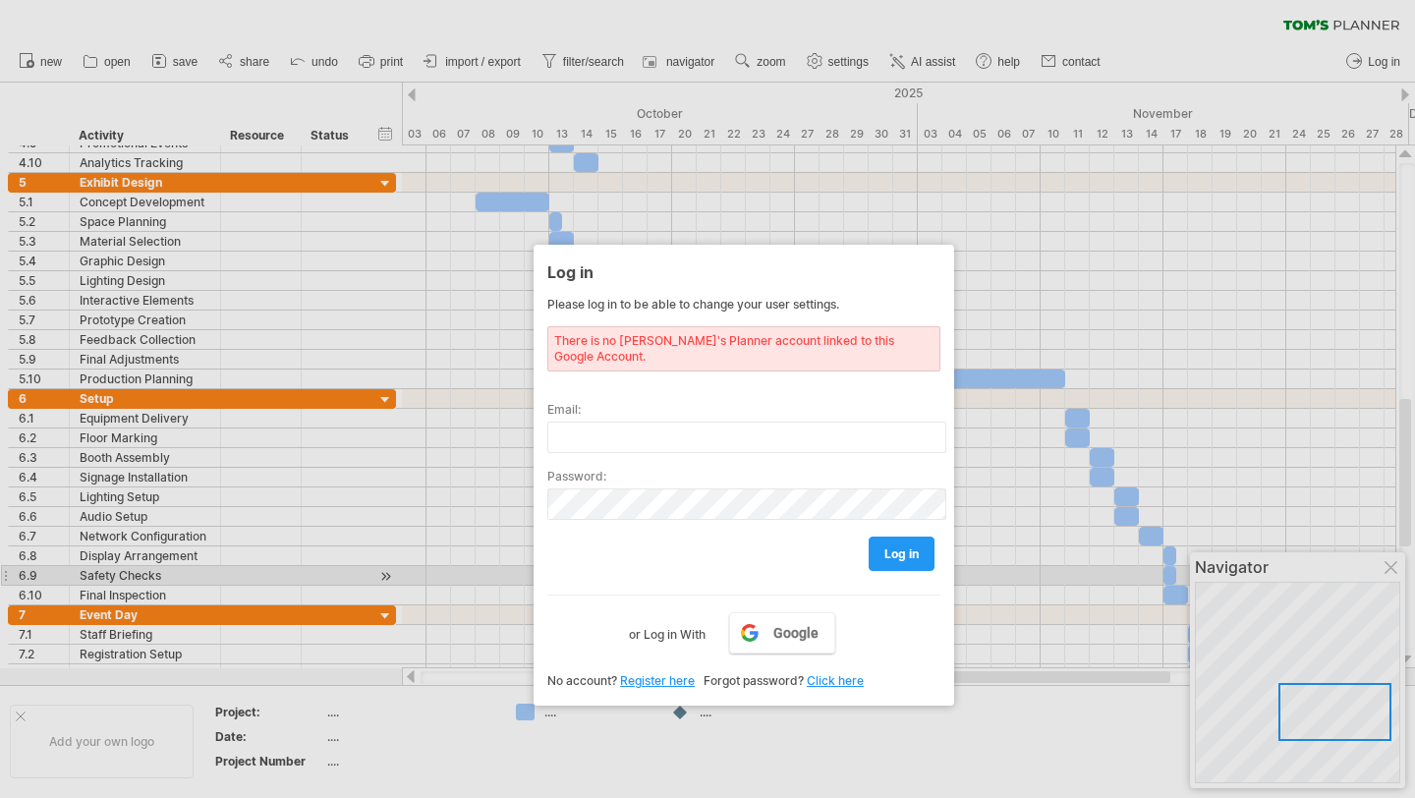
click at [1391, 567] on div at bounding box center [707, 399] width 1415 height 798
click at [1391, 566] on div at bounding box center [707, 399] width 1415 height 798
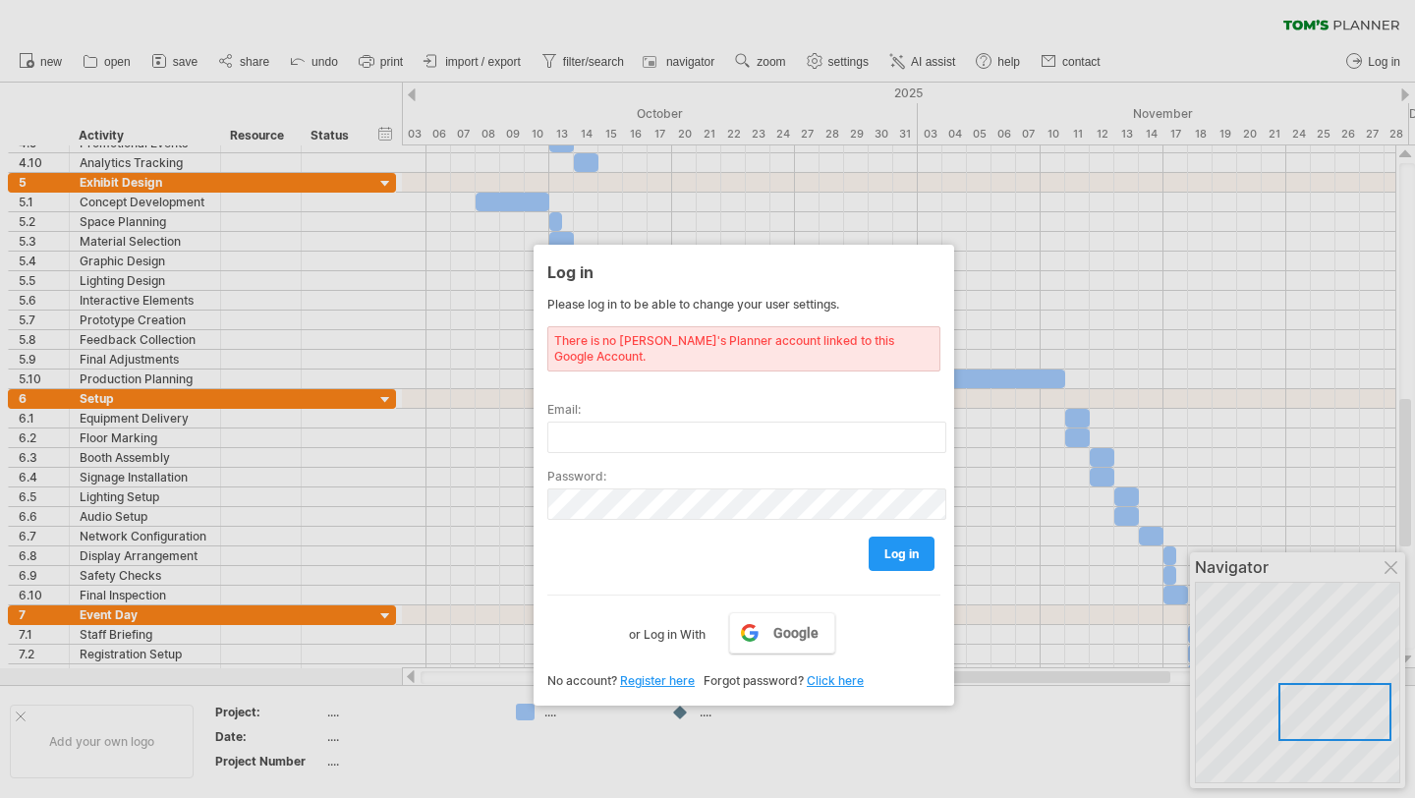
click at [1298, 684] on div at bounding box center [707, 399] width 1415 height 798
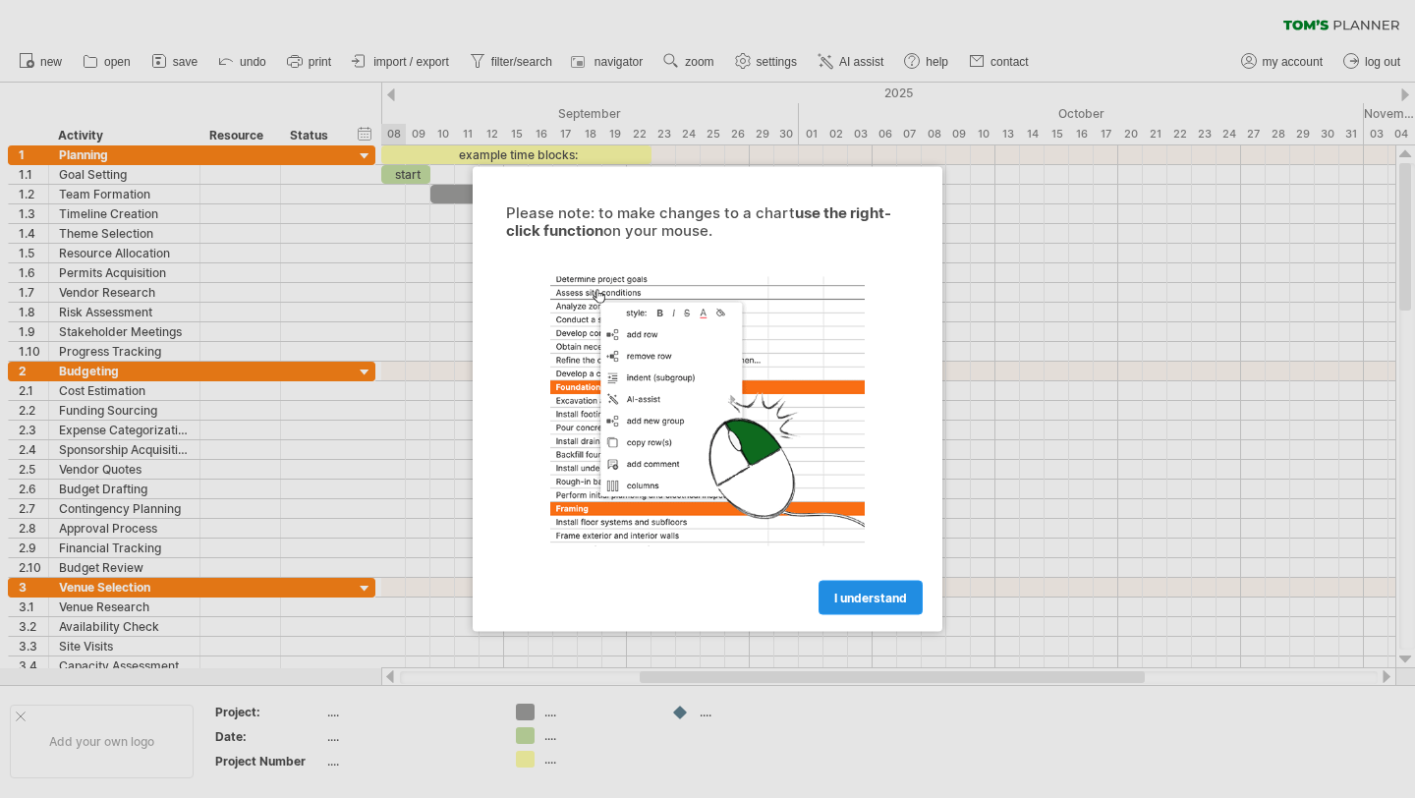
click at [872, 598] on span "I understand" at bounding box center [871, 598] width 73 height 15
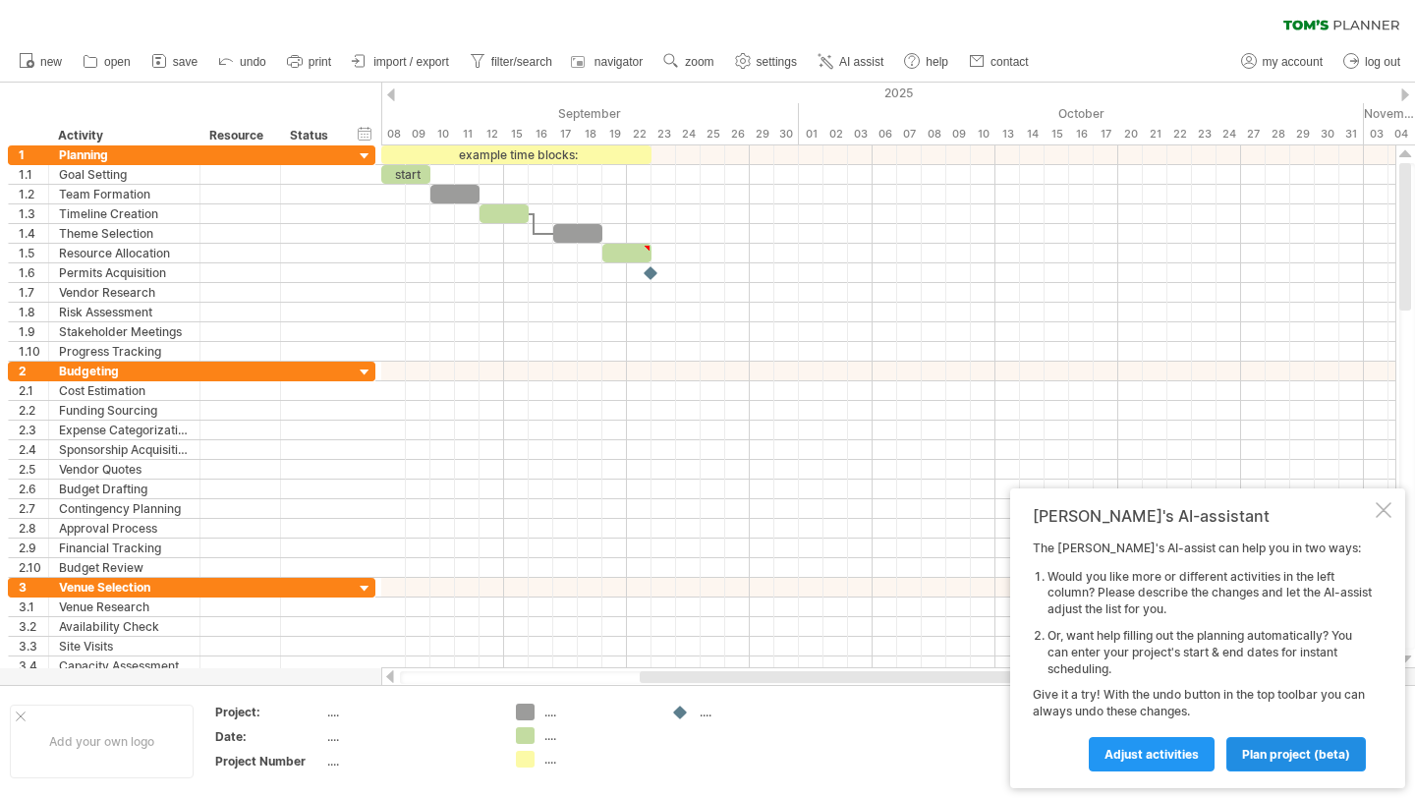
click at [1304, 751] on span "plan project (beta)" at bounding box center [1296, 754] width 108 height 15
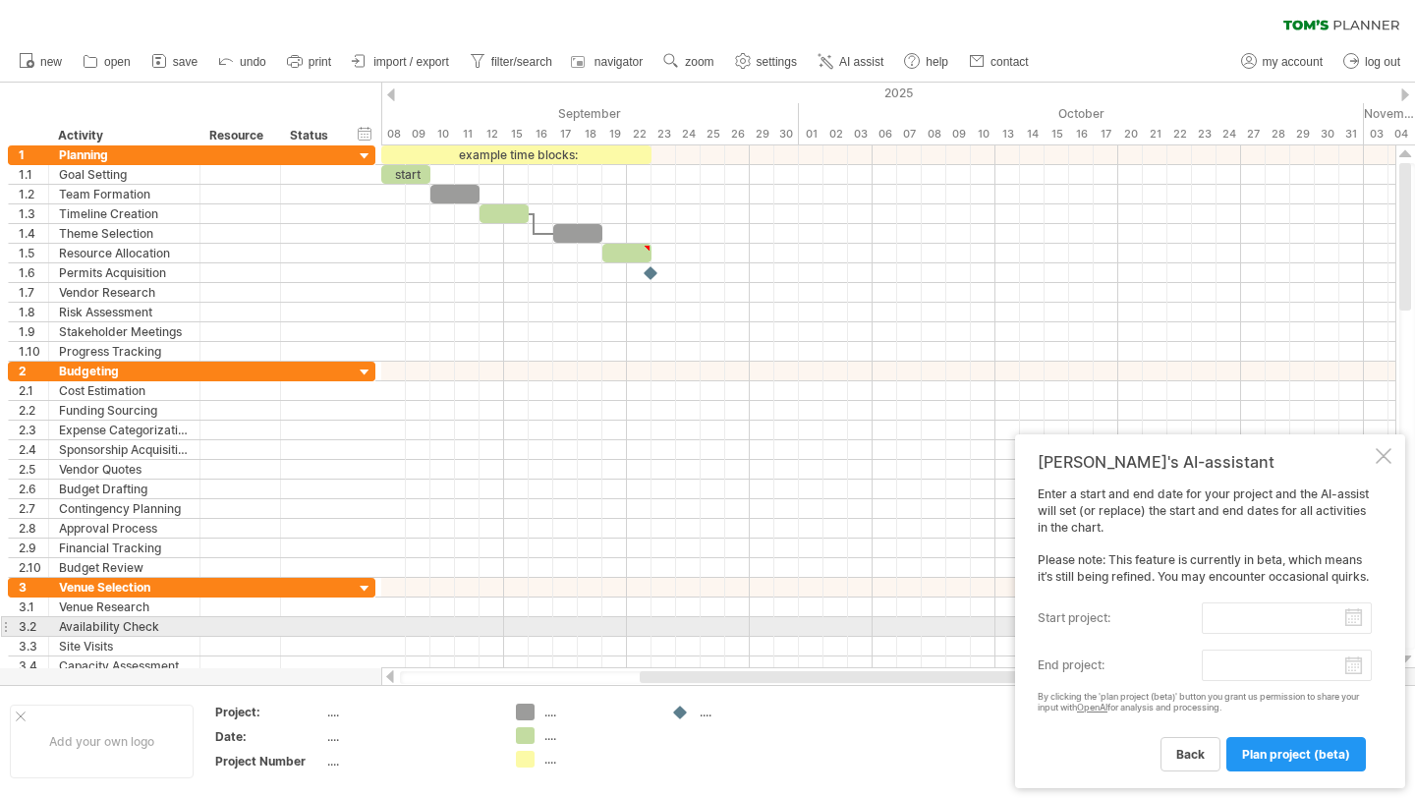
click at [1356, 619] on input "start project:" at bounding box center [1287, 618] width 170 height 31
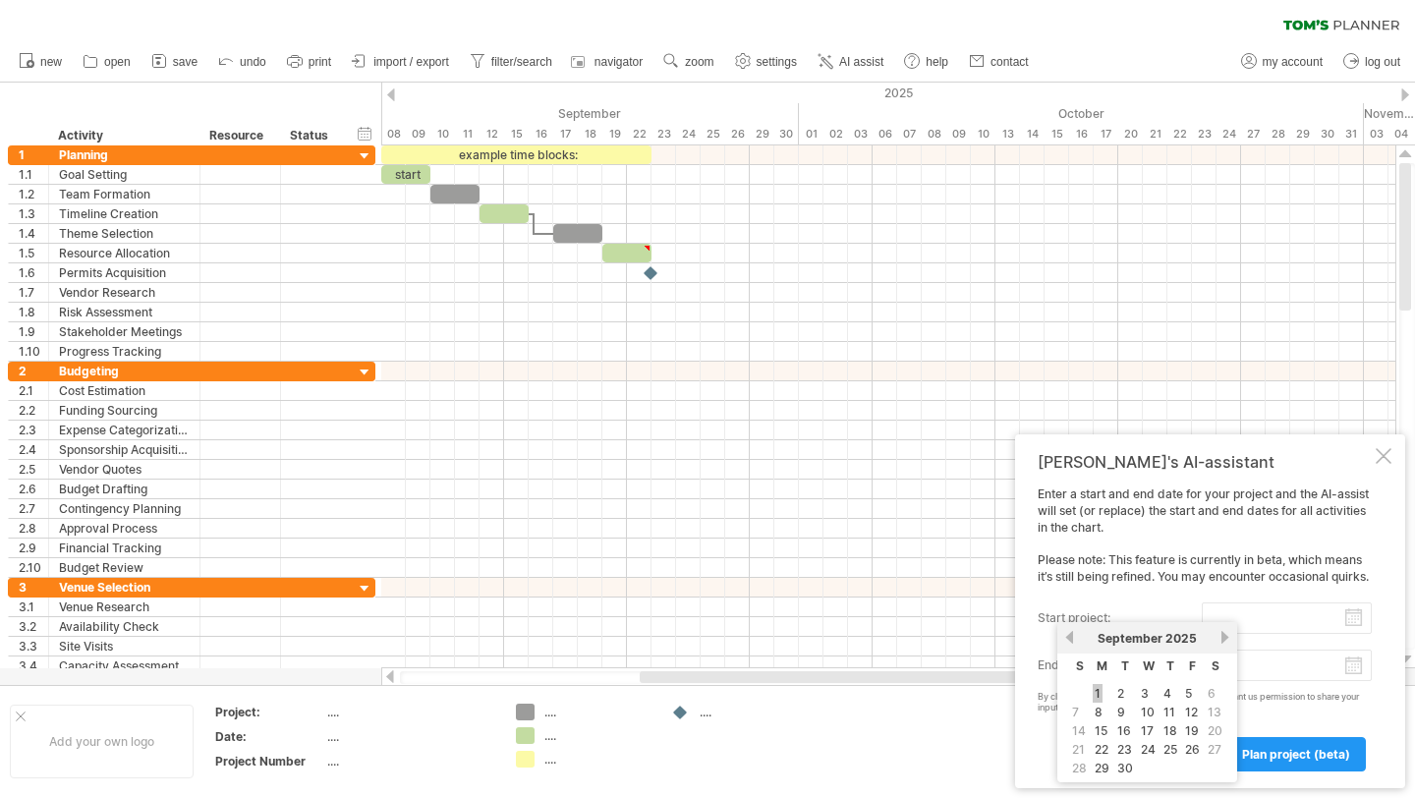
click at [1101, 691] on link "1" at bounding box center [1098, 693] width 10 height 19
type input "********"
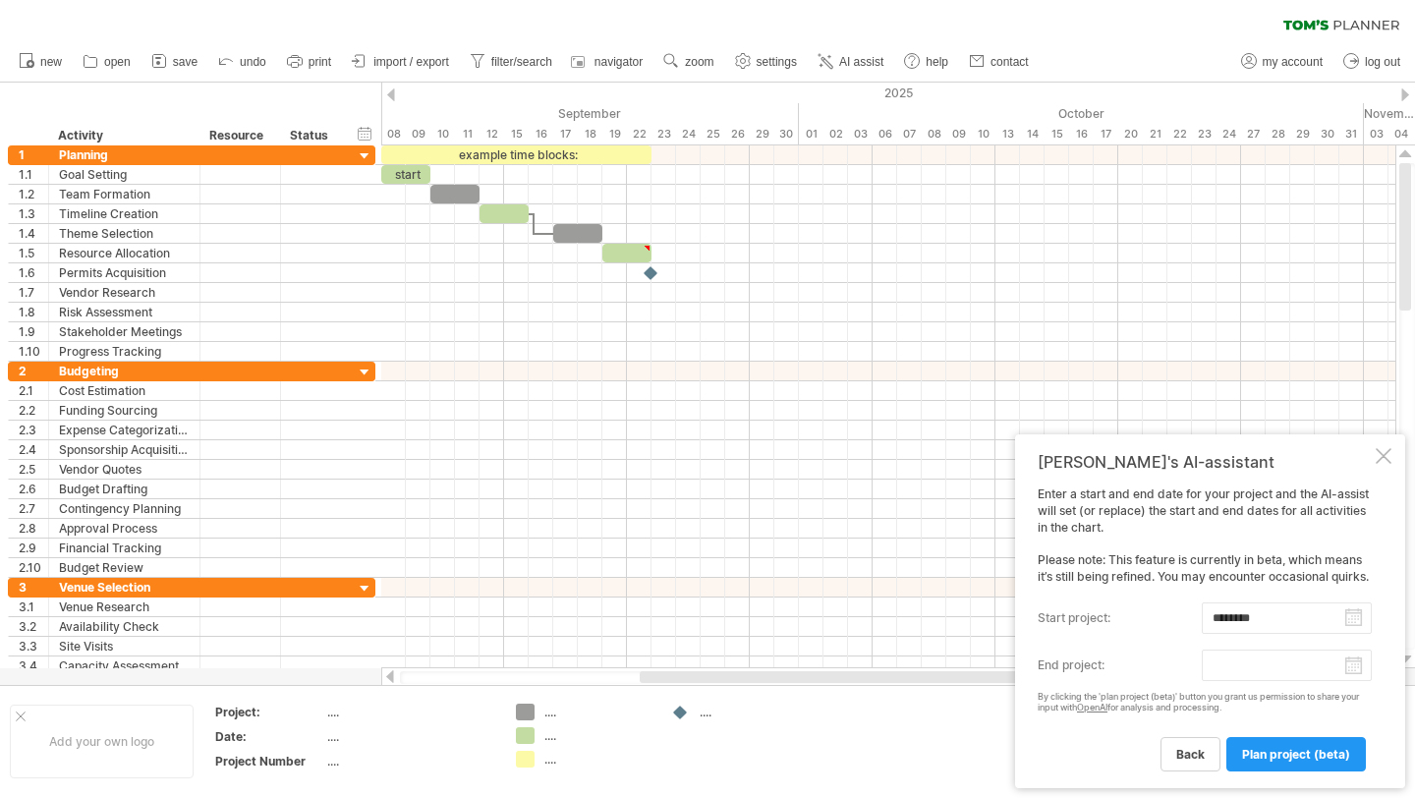
click at [1354, 669] on body "progress(100%) Trying to reach [DOMAIN_NAME] Connected again... 0% clear filter…" at bounding box center [707, 401] width 1415 height 802
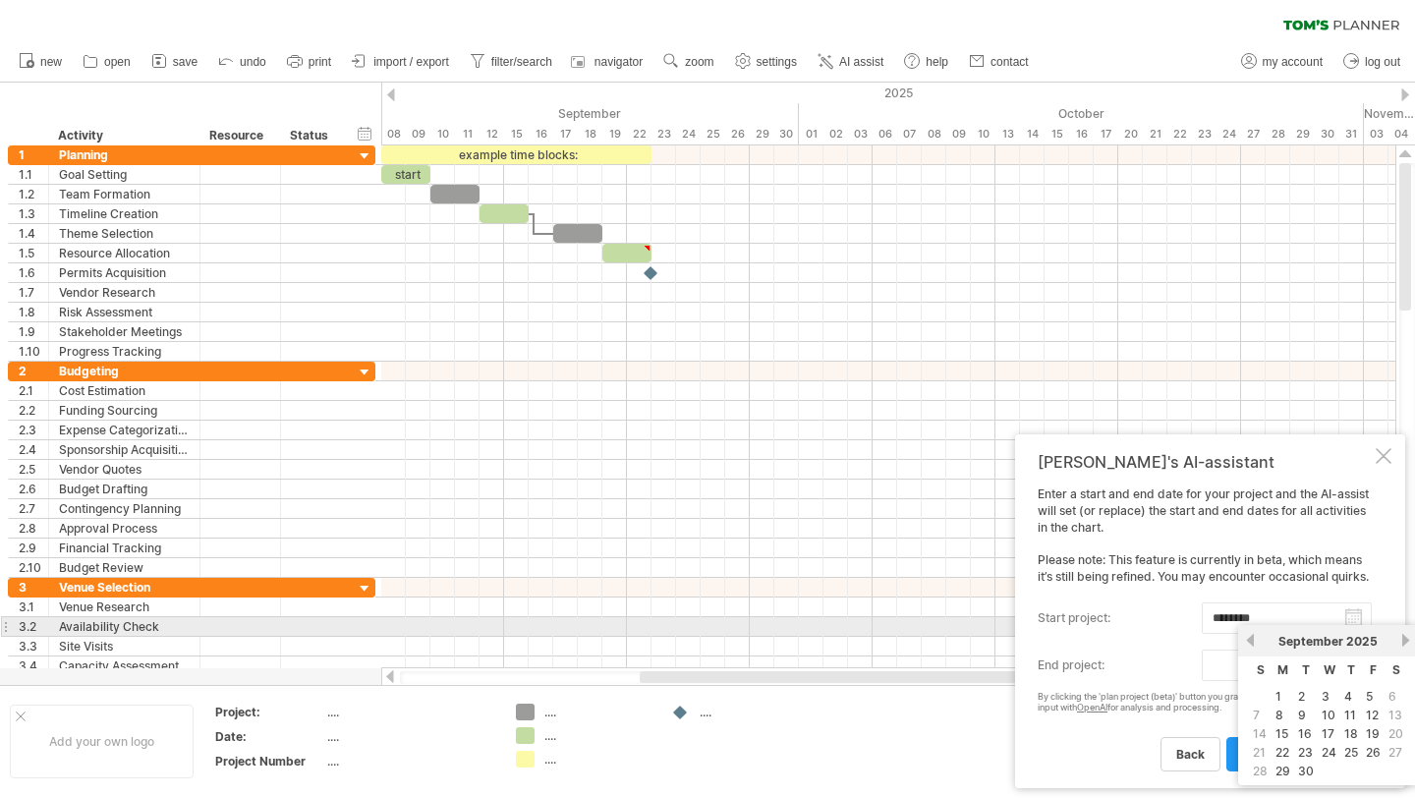
click at [1403, 635] on link "next" at bounding box center [1406, 640] width 15 height 15
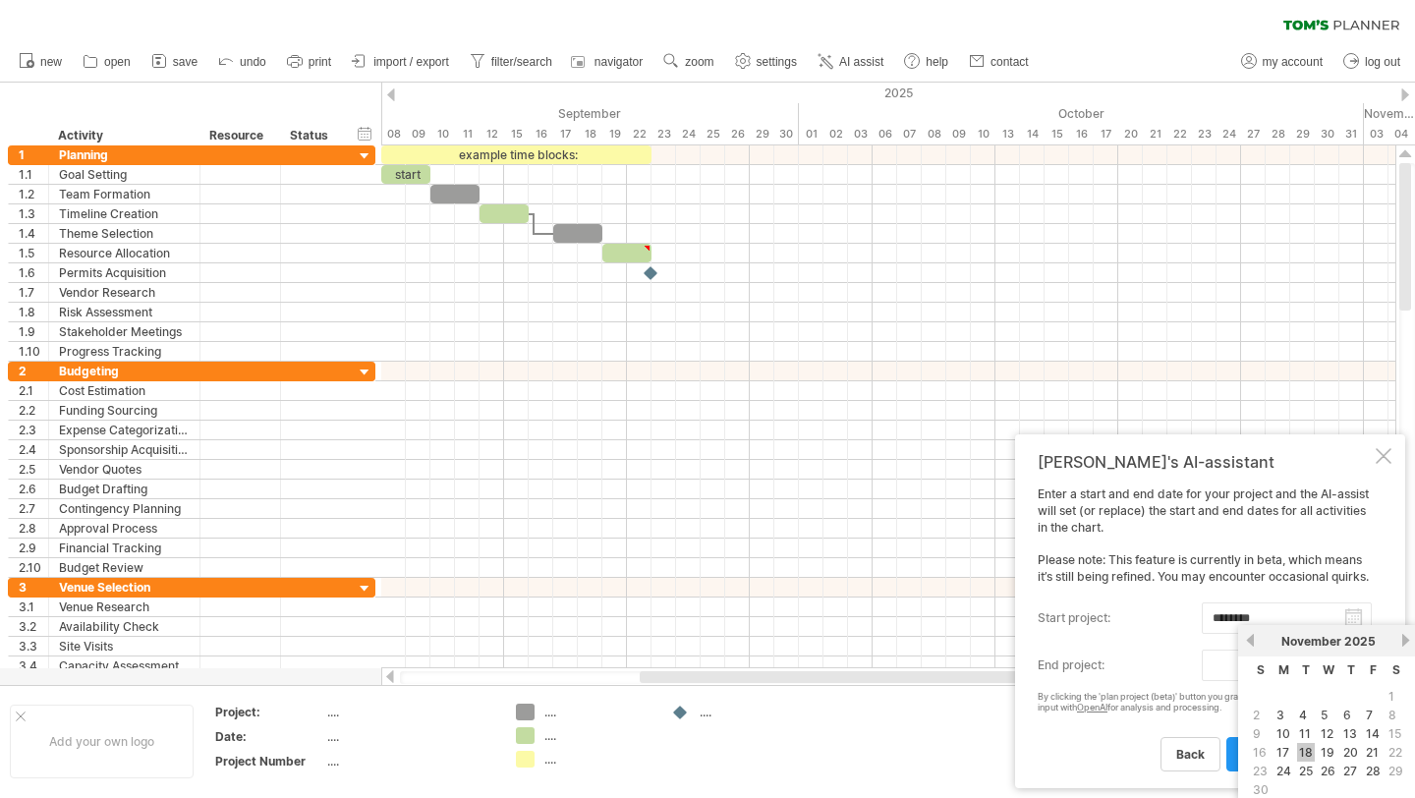
click at [1303, 745] on link "18" at bounding box center [1307, 752] width 18 height 19
type input "********"
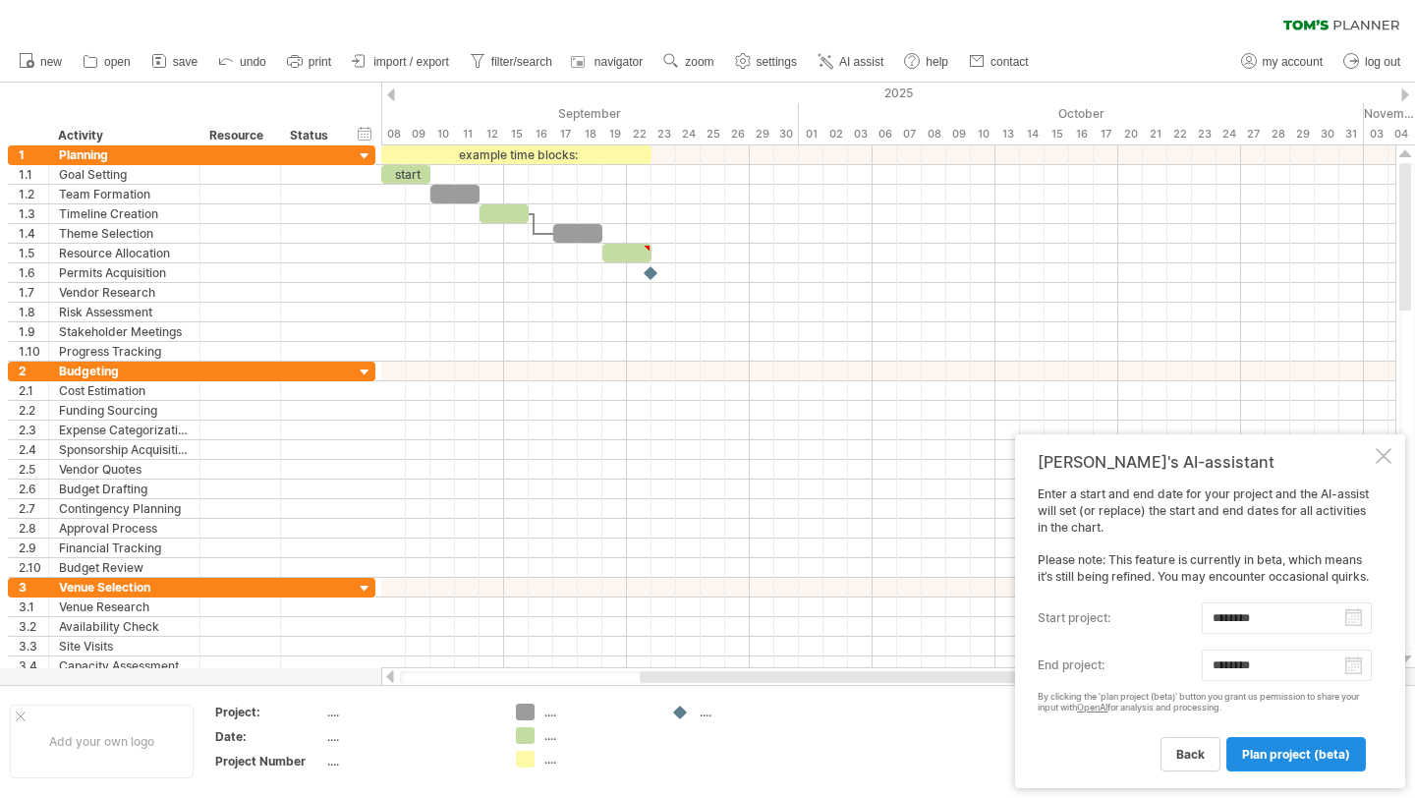
click at [1295, 750] on span "plan project (beta)" at bounding box center [1296, 754] width 108 height 15
